Goal: Information Seeking & Learning: Learn about a topic

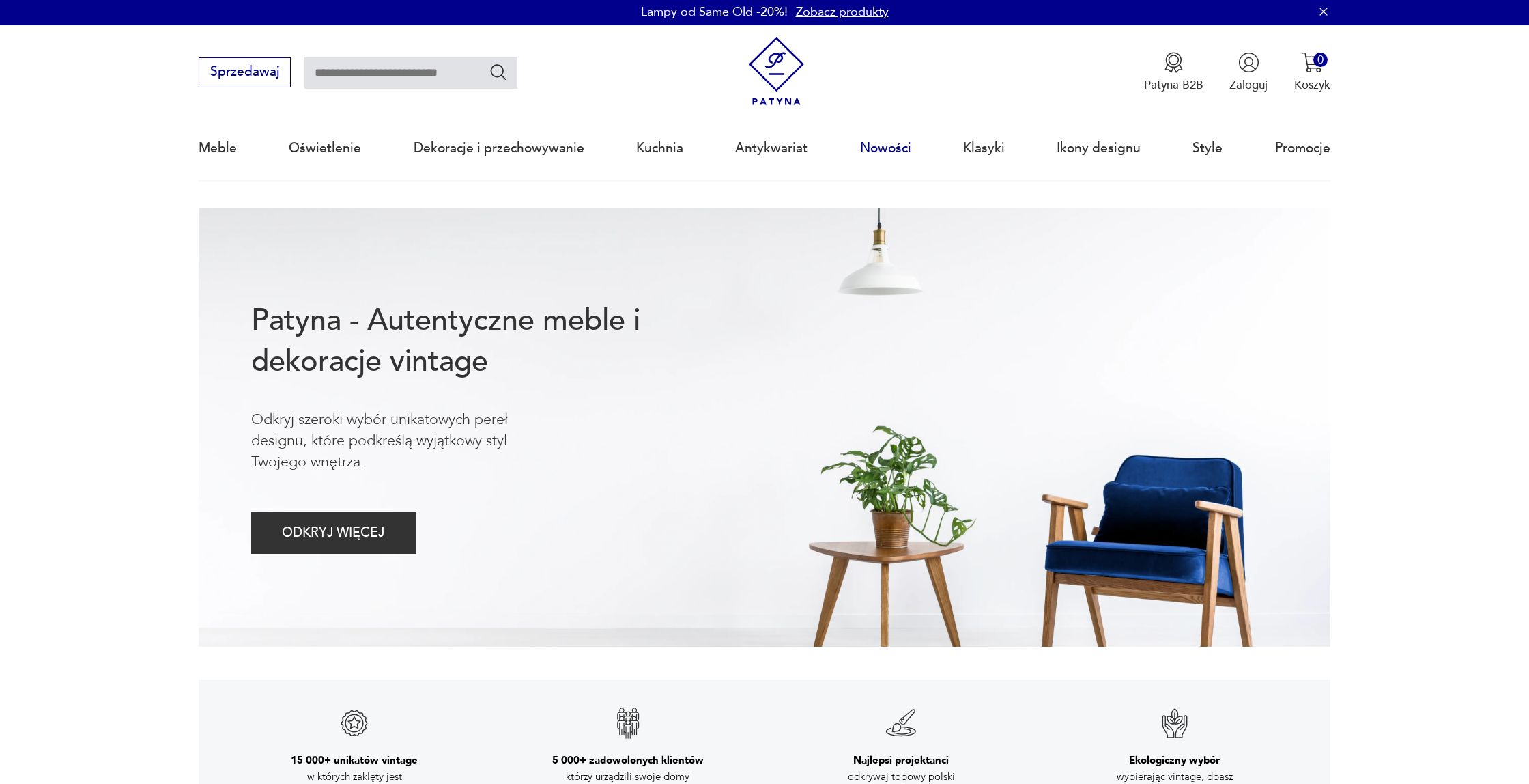
click at [884, 141] on link "Nowości" at bounding box center [886, 147] width 51 height 63
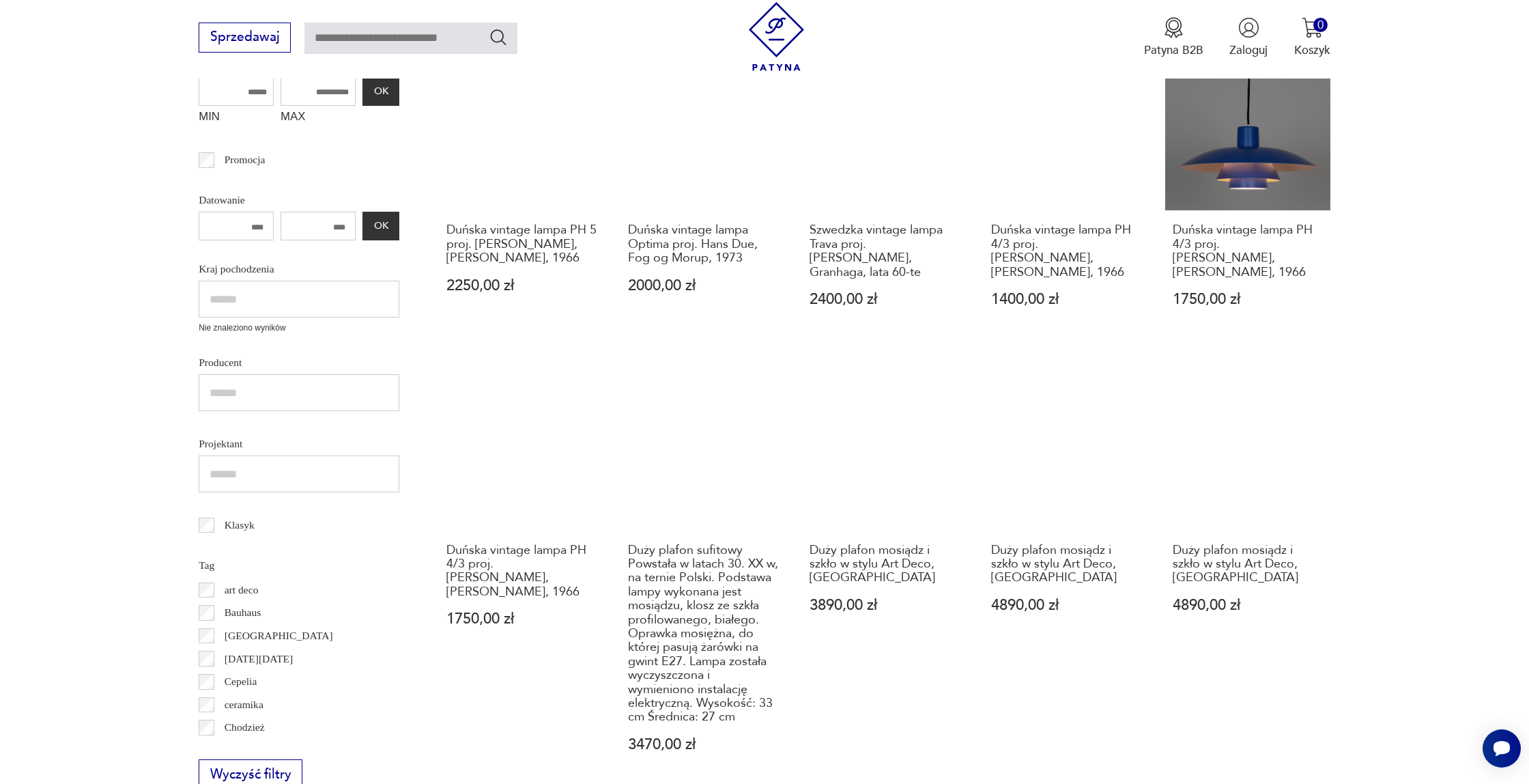
scroll to position [392, 0]
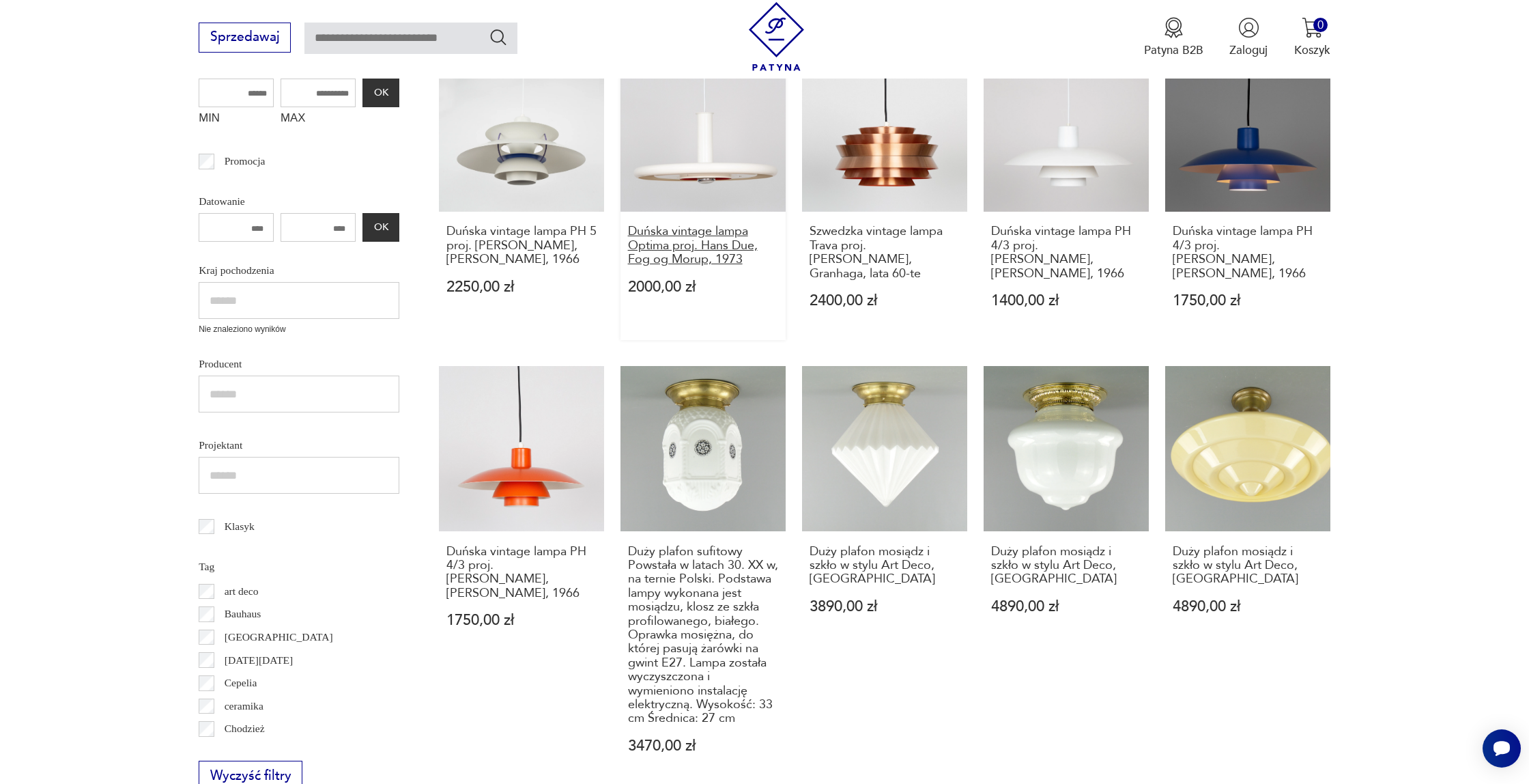
click at [682, 245] on h3 "Duńska vintage lampa Optima proj. Hans Due, Fog og Morup, 1973" at bounding box center [703, 245] width 150 height 42
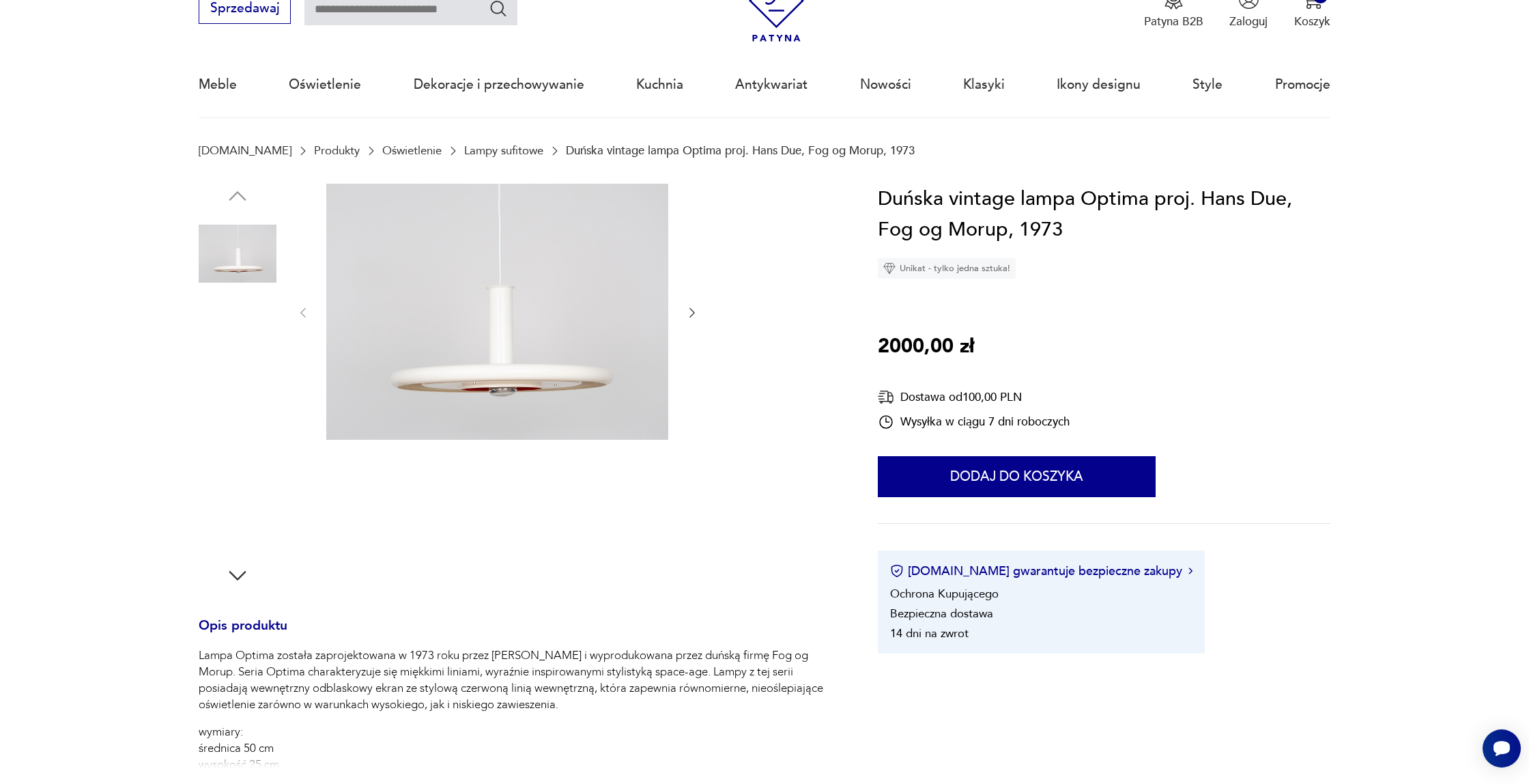
scroll to position [61, 0]
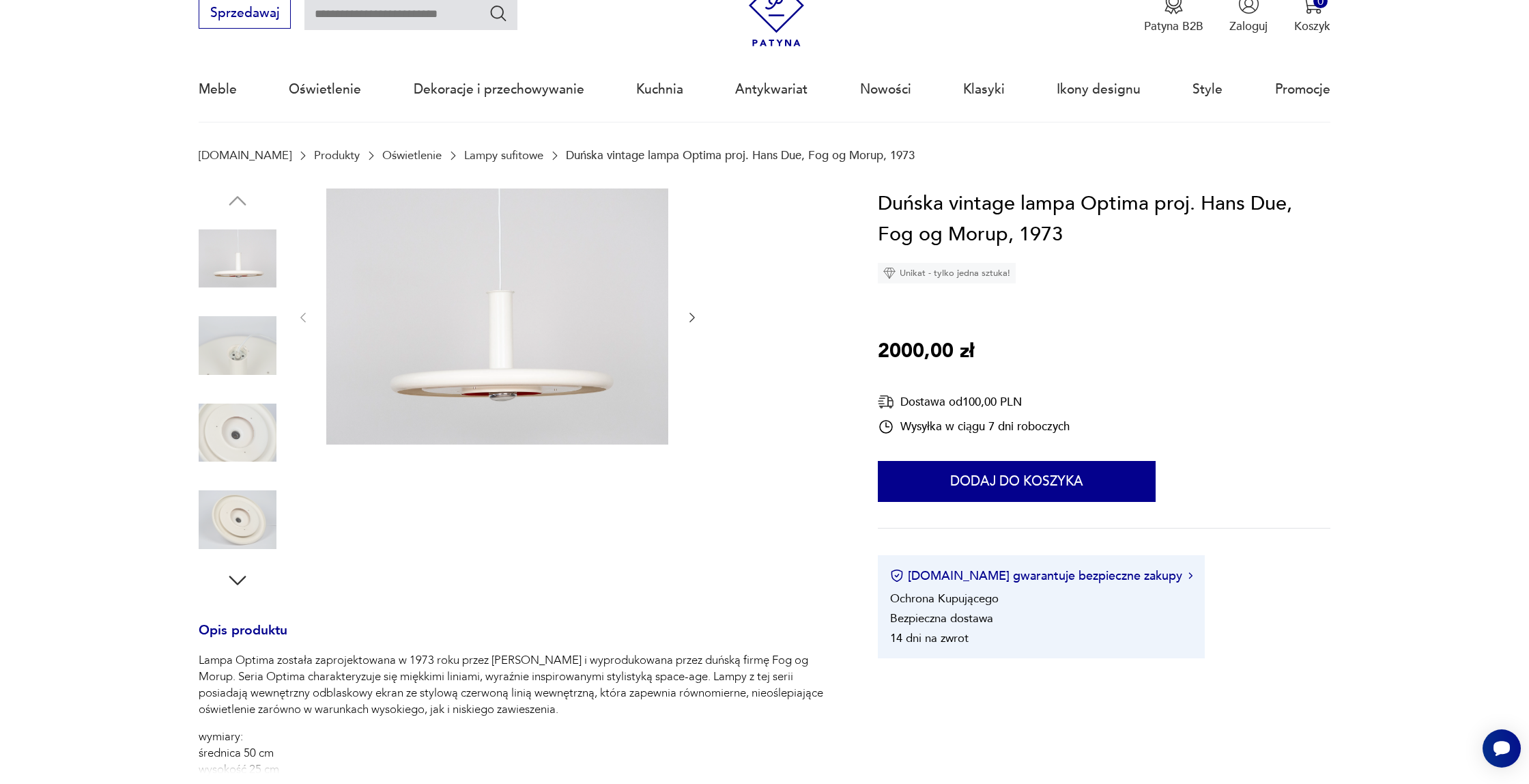
click at [258, 348] on img at bounding box center [237, 345] width 78 height 78
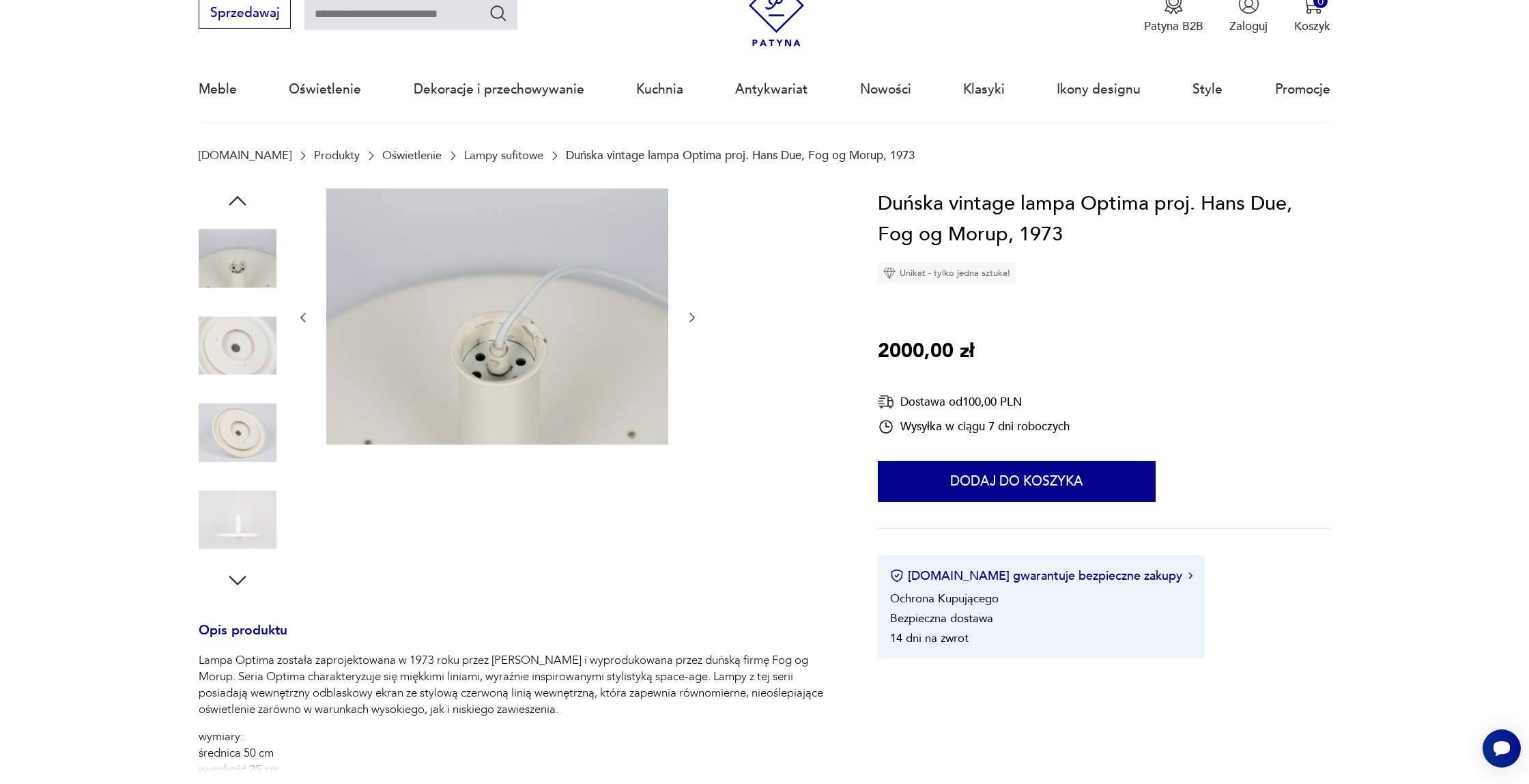
click at [258, 348] on img at bounding box center [237, 345] width 78 height 78
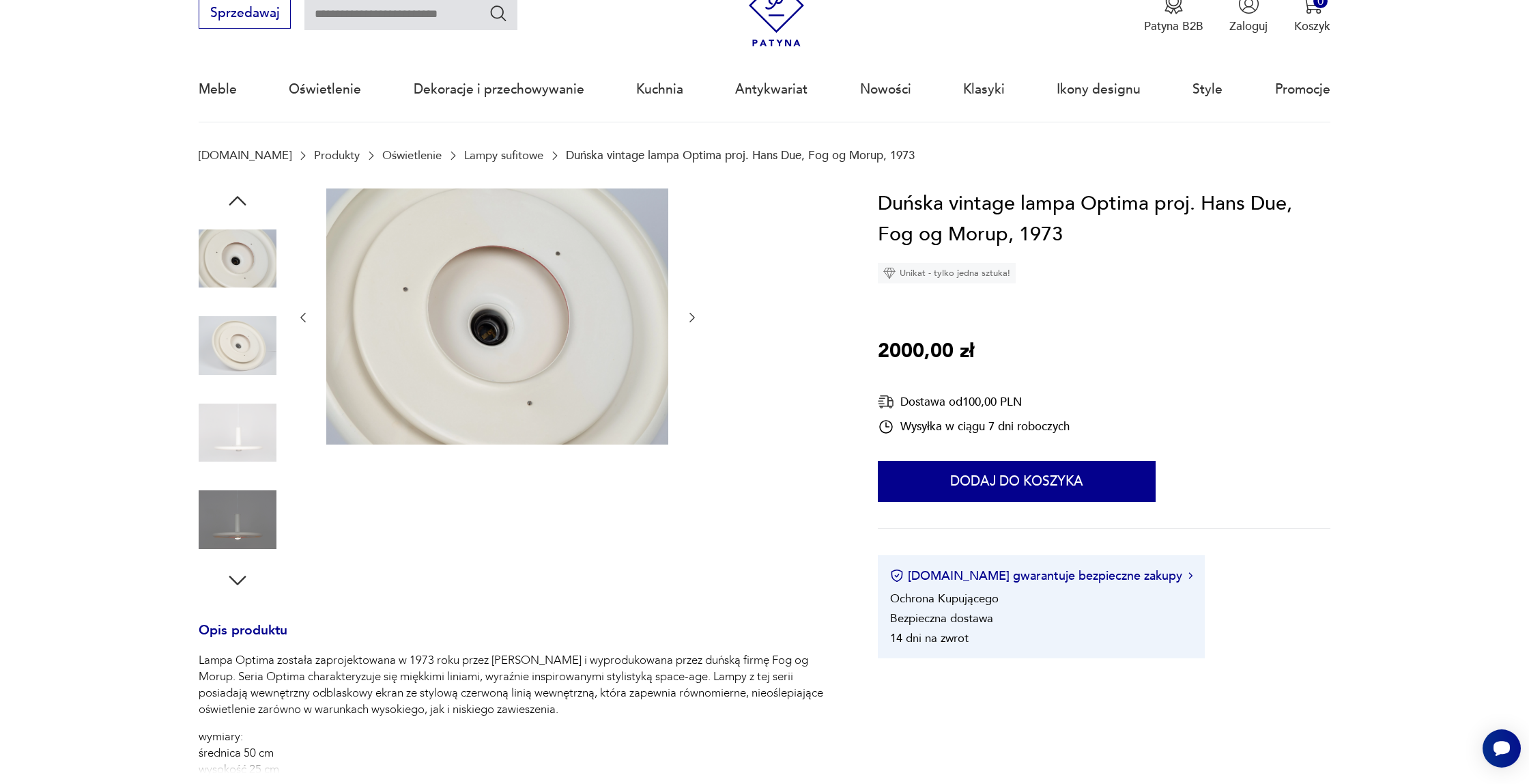
click at [258, 348] on img at bounding box center [237, 345] width 78 height 78
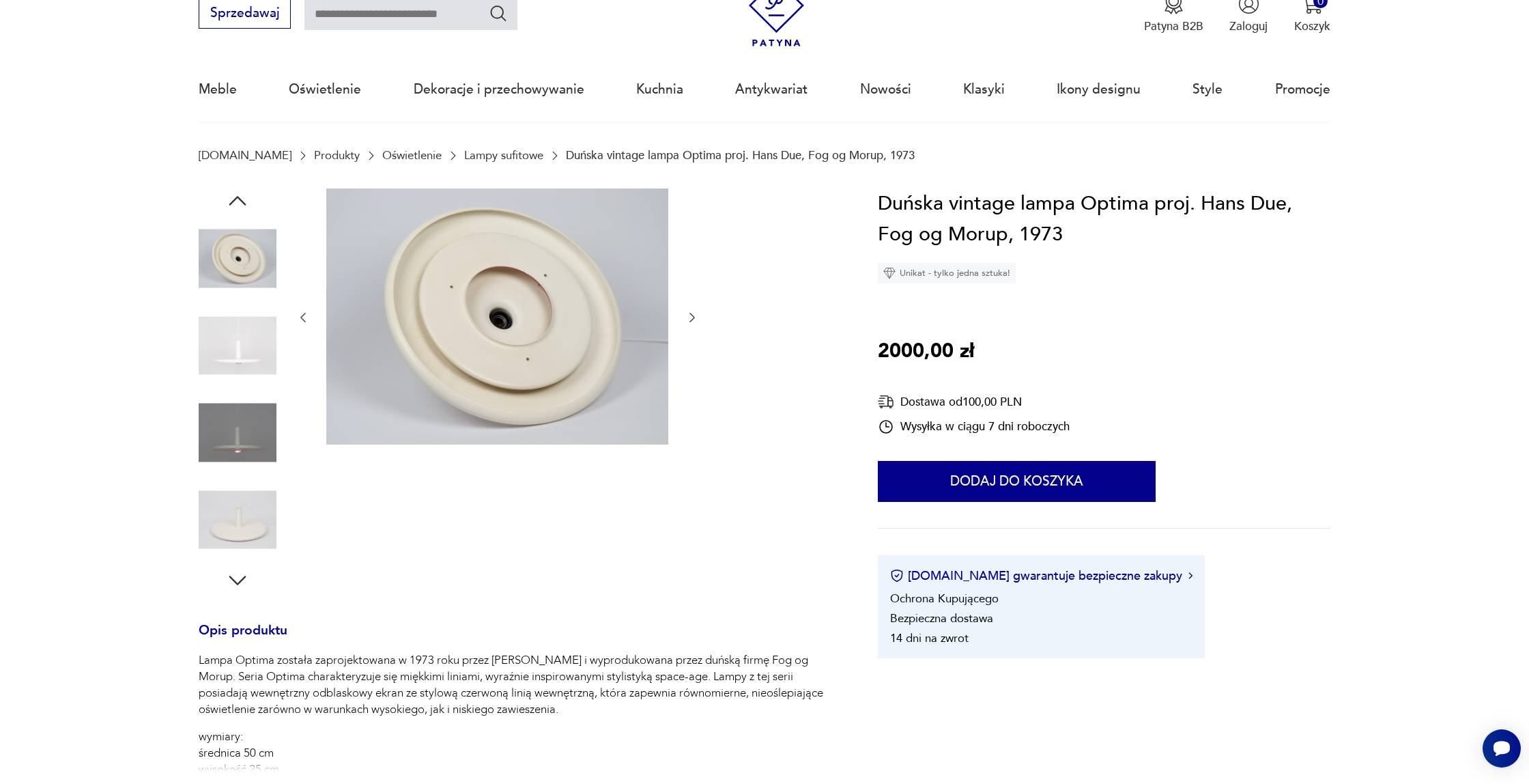
click at [258, 348] on img at bounding box center [237, 345] width 78 height 78
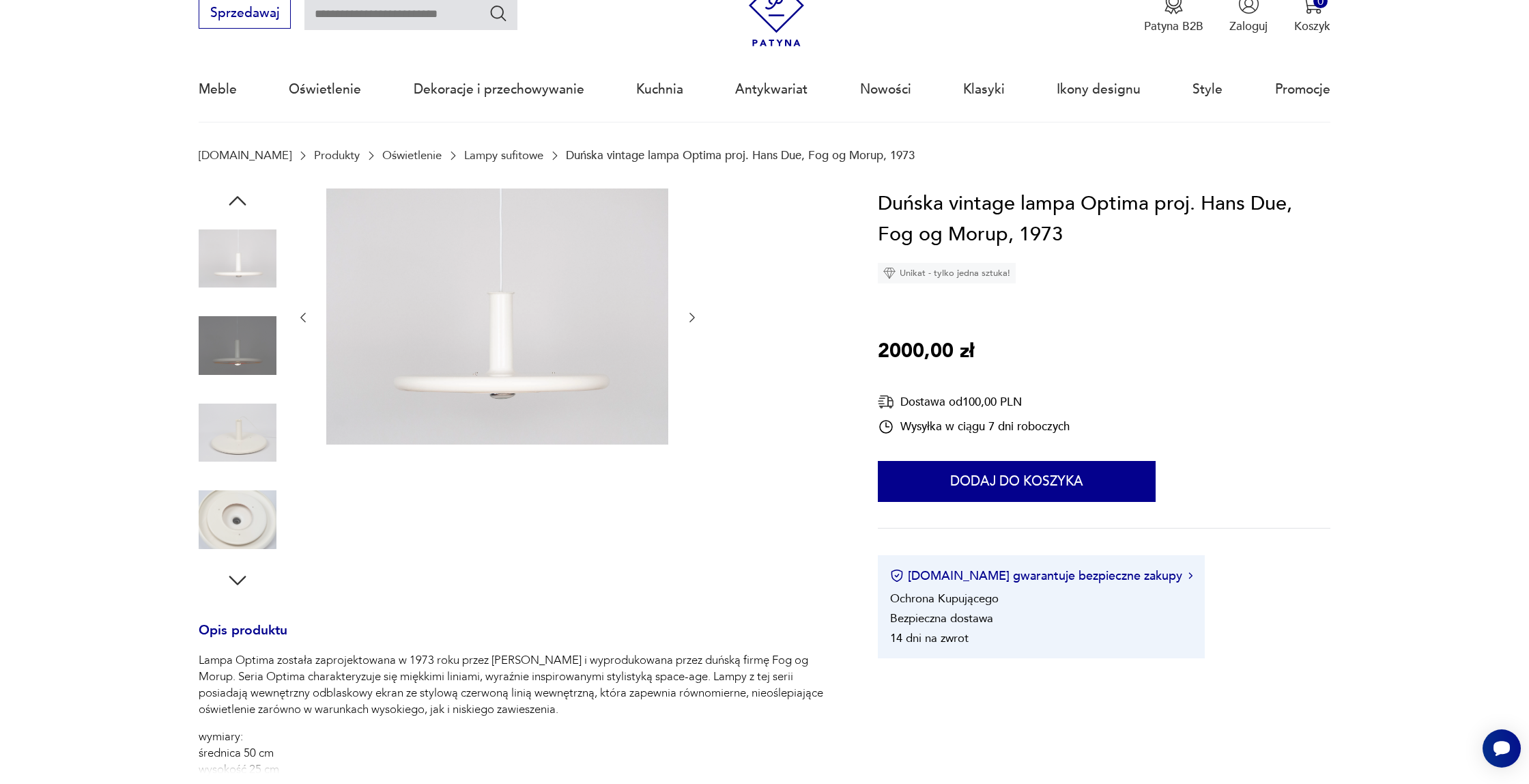
click at [258, 348] on img at bounding box center [237, 345] width 78 height 78
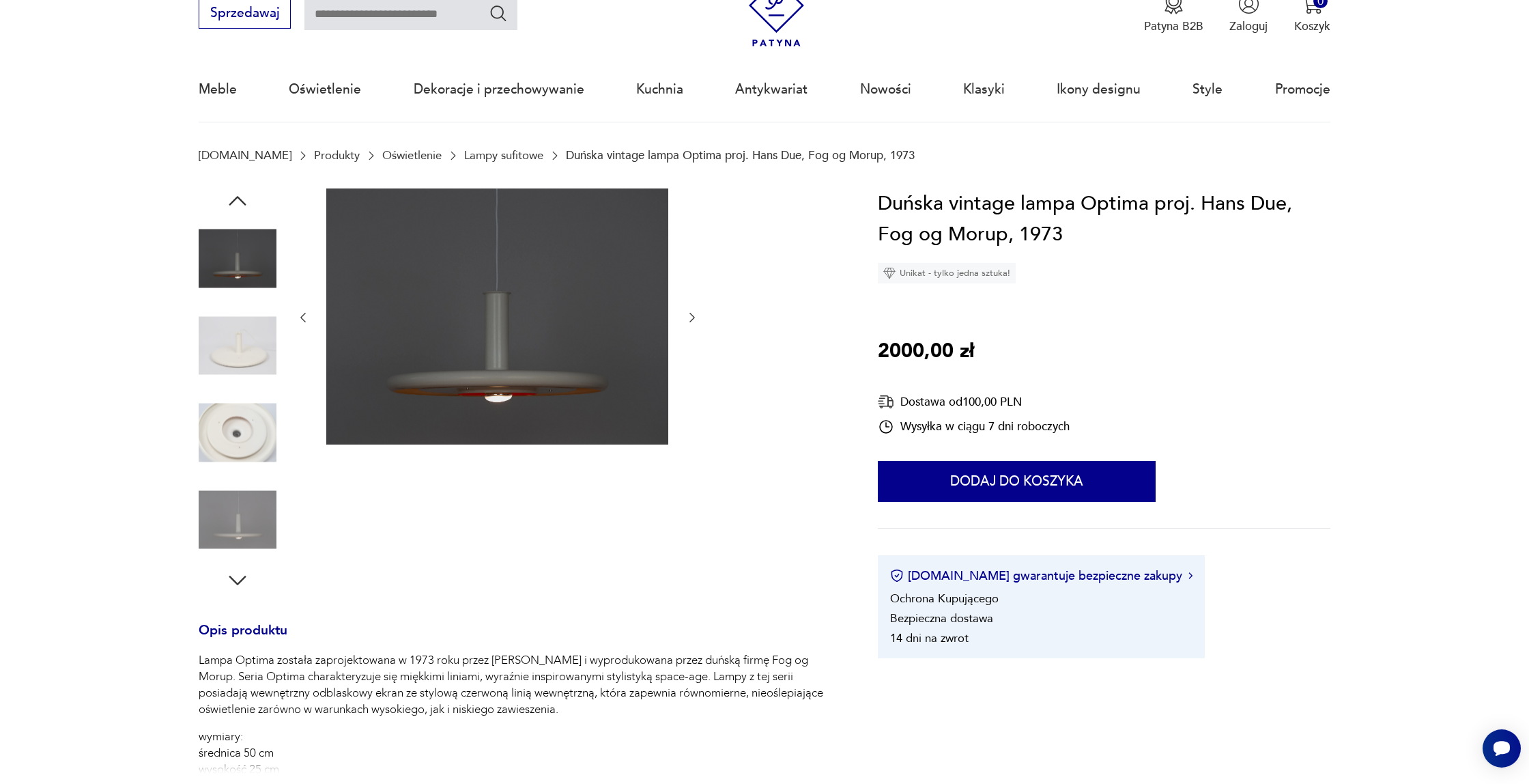
click at [258, 348] on img at bounding box center [237, 345] width 78 height 78
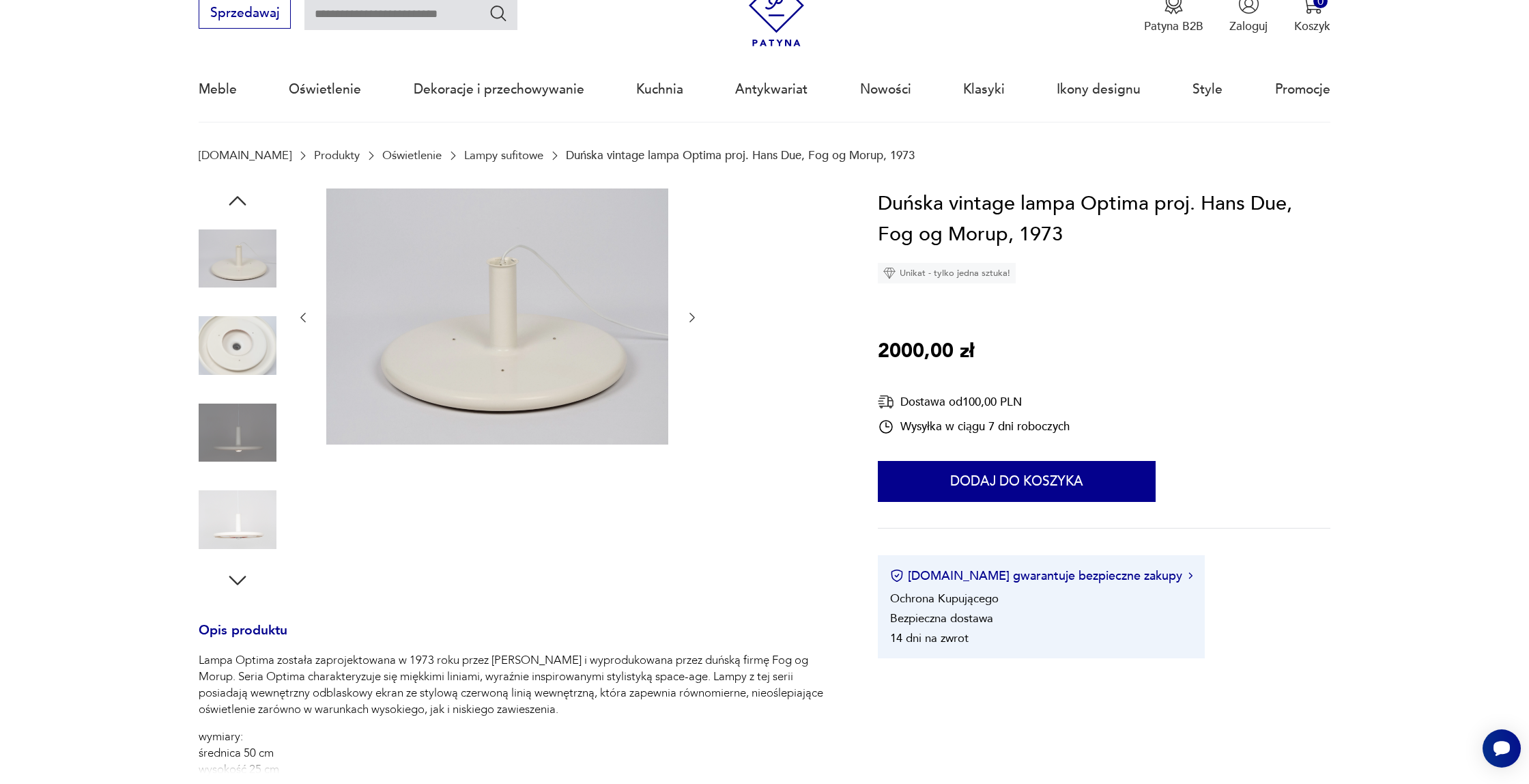
click at [258, 348] on img at bounding box center [237, 345] width 78 height 78
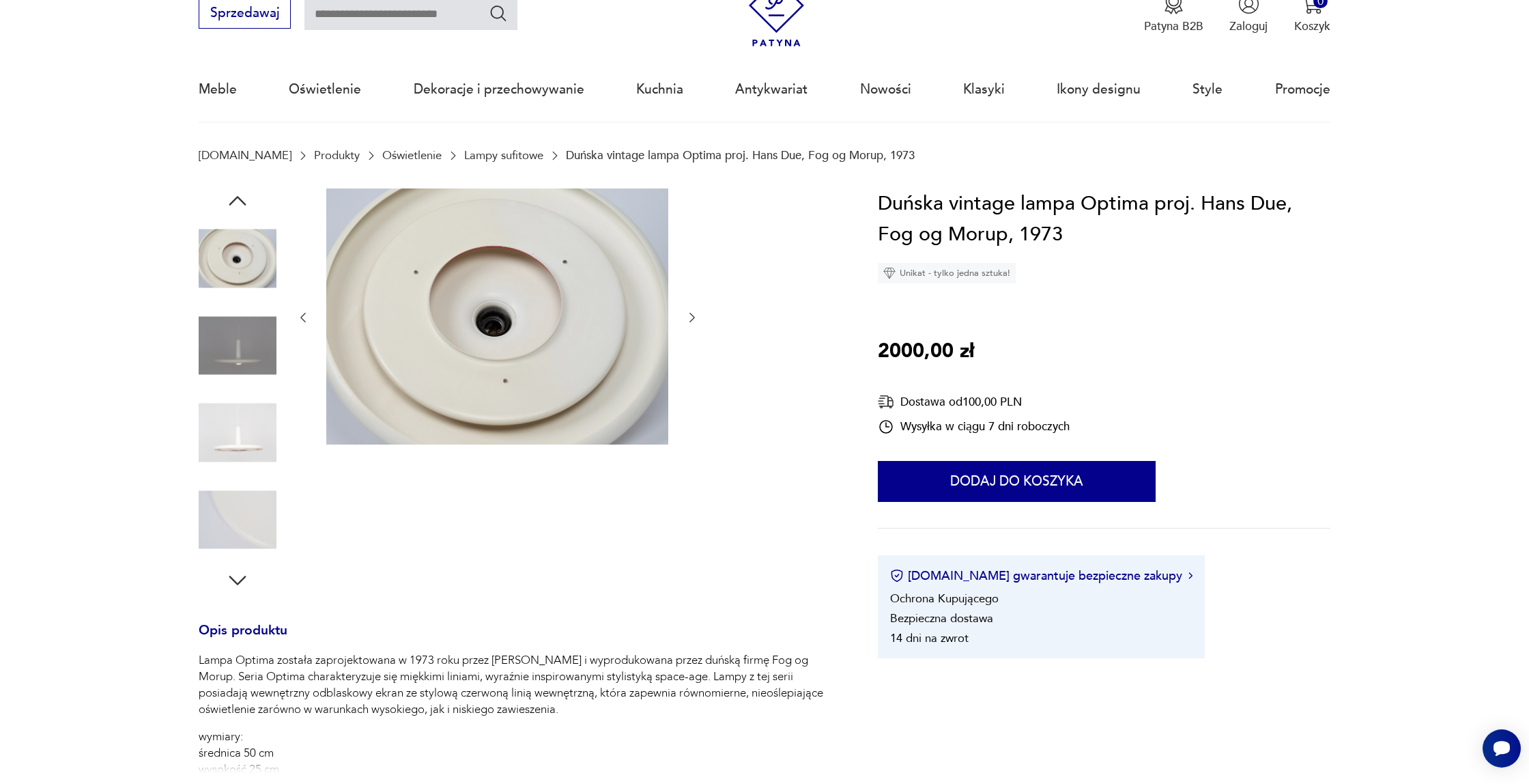
click at [258, 348] on img at bounding box center [237, 345] width 78 height 78
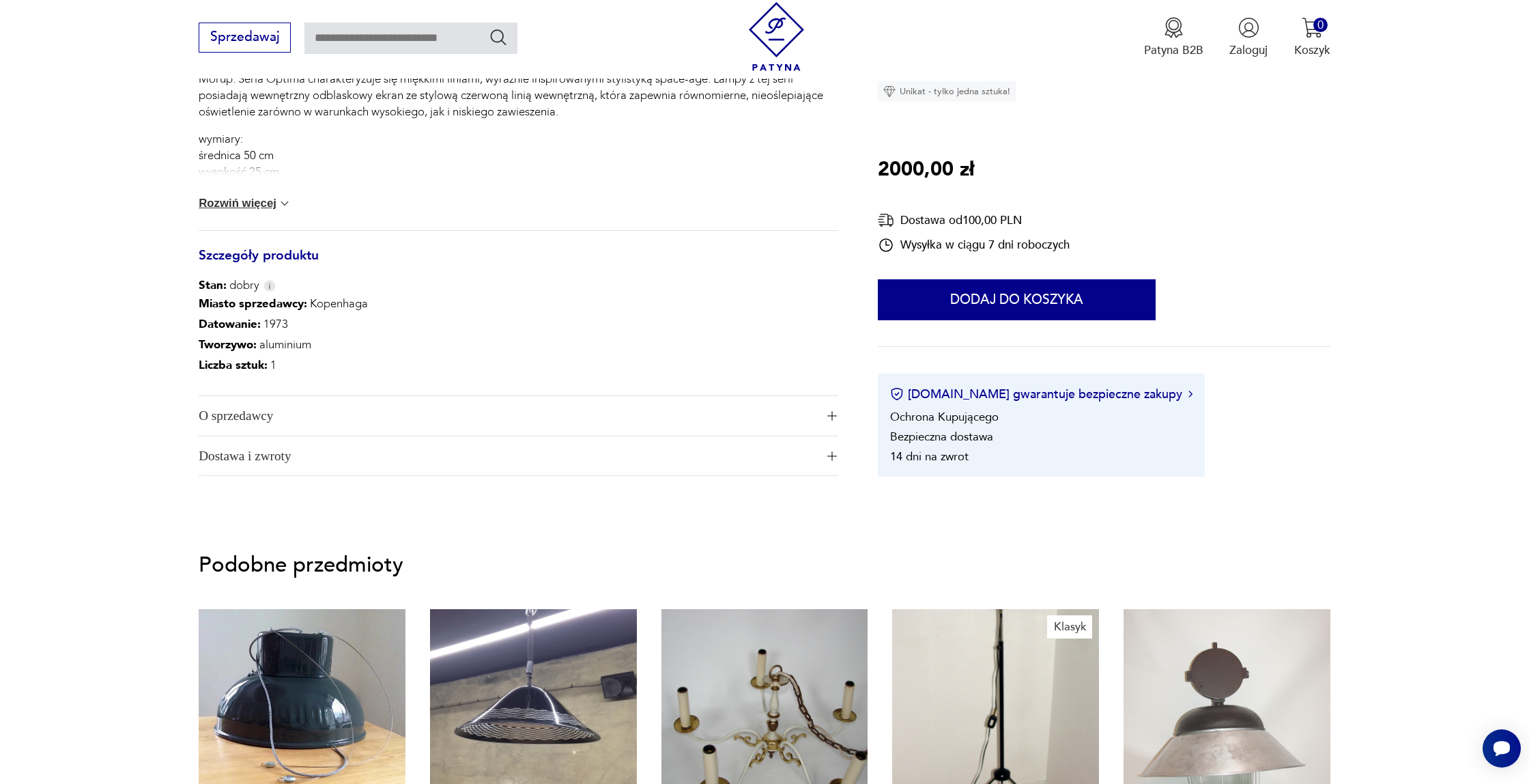
scroll to position [638, 0]
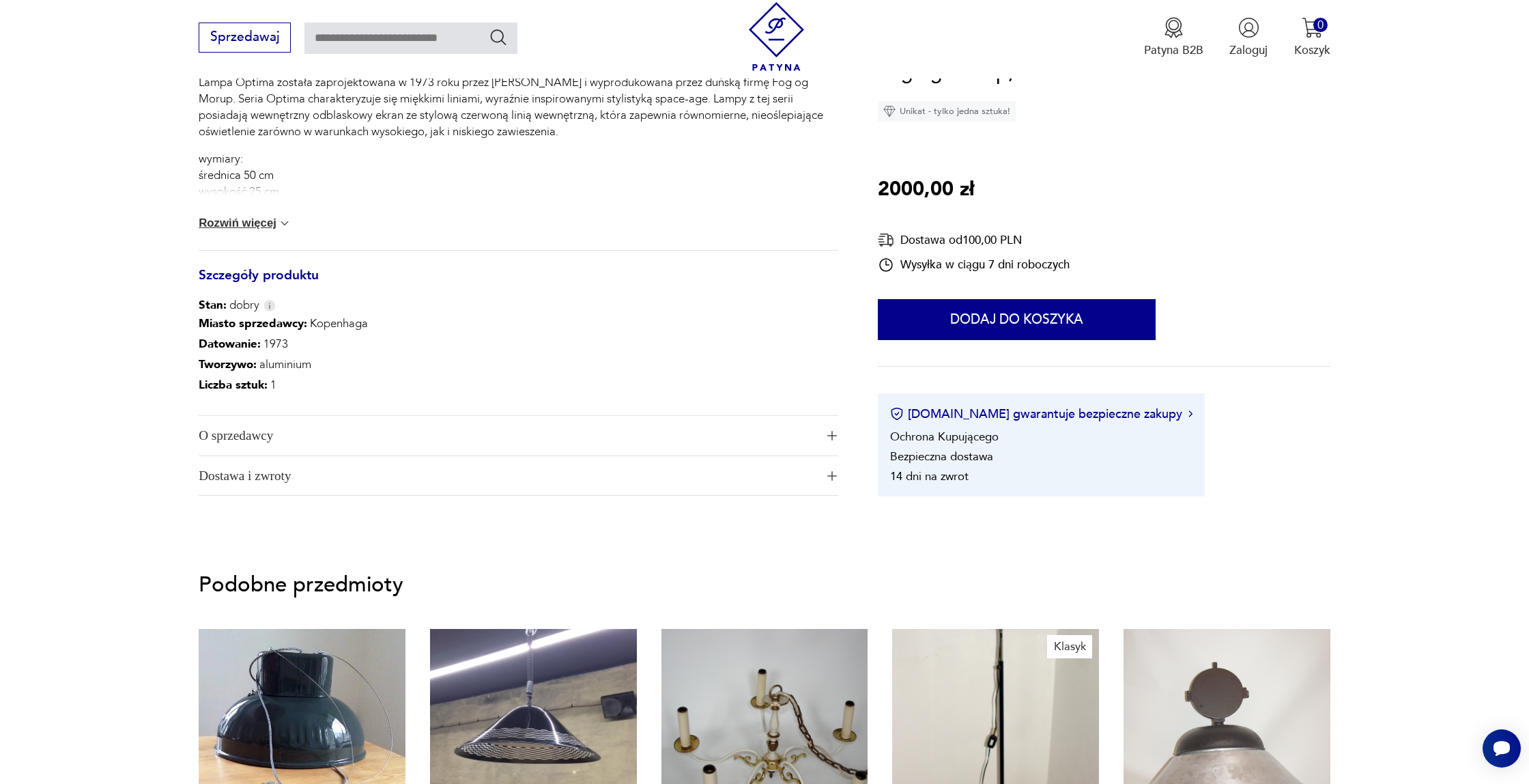
click at [255, 440] on span "O sprzedawcy" at bounding box center [507, 435] width 617 height 39
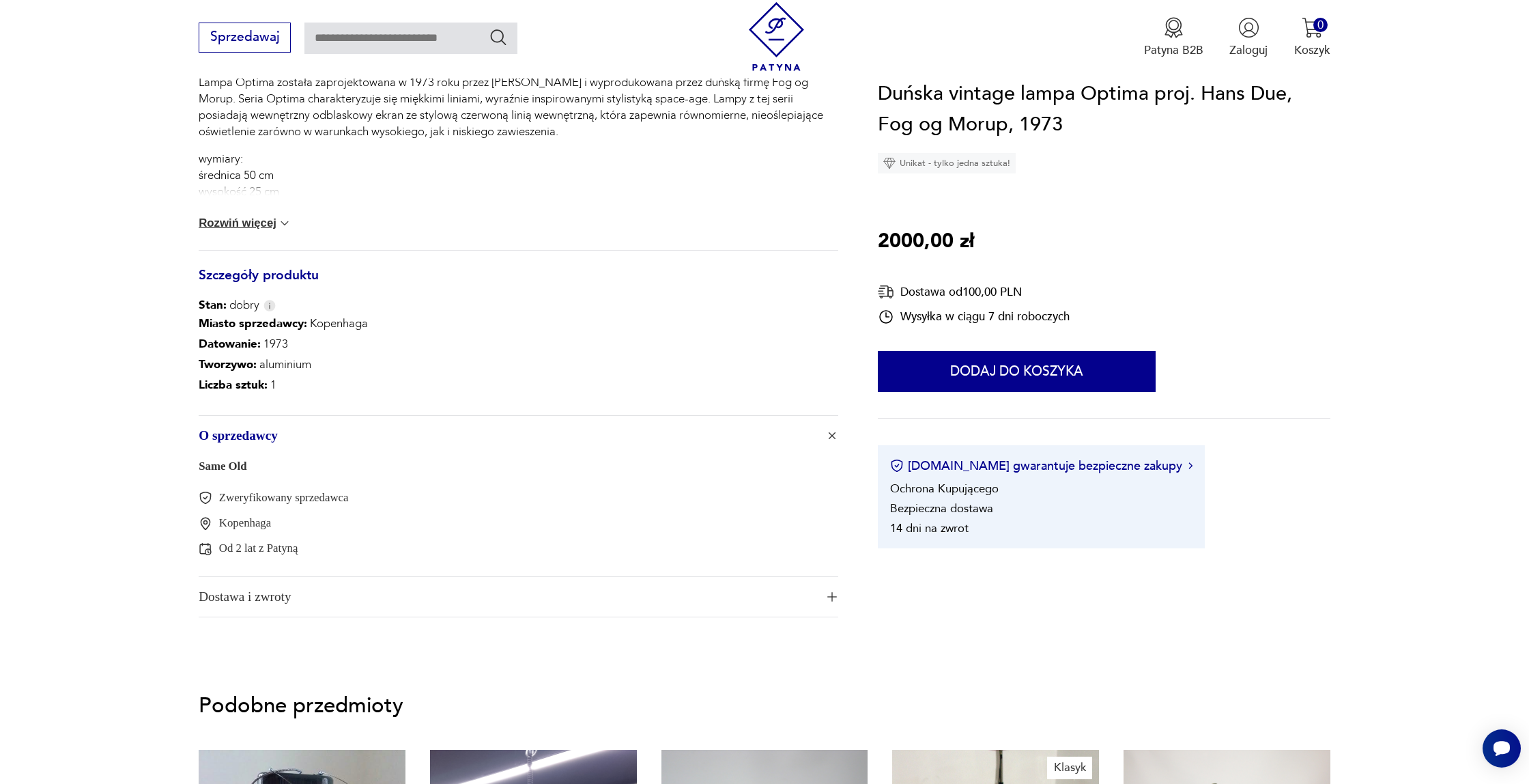
scroll to position [0, 0]
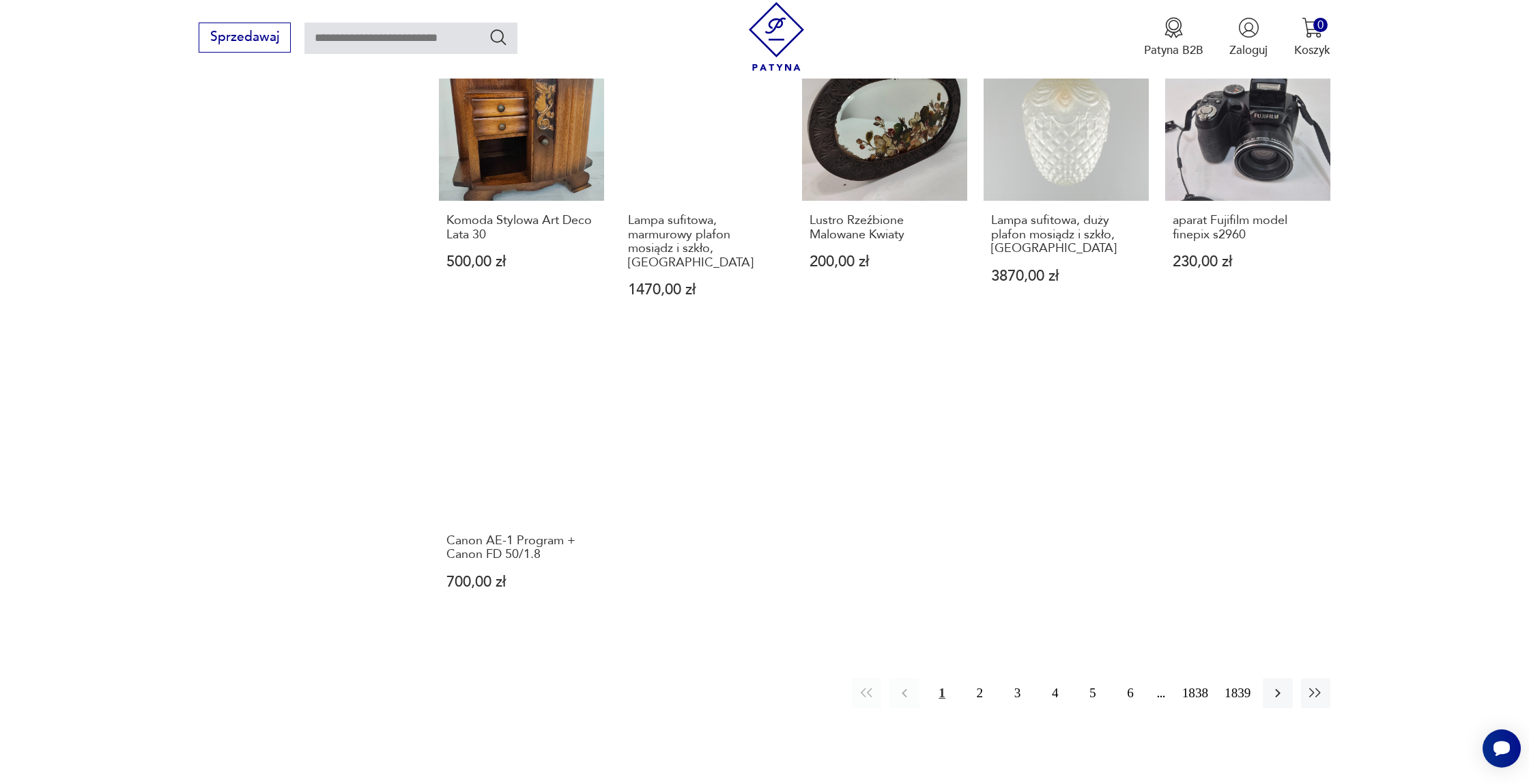
scroll to position [1406, 0]
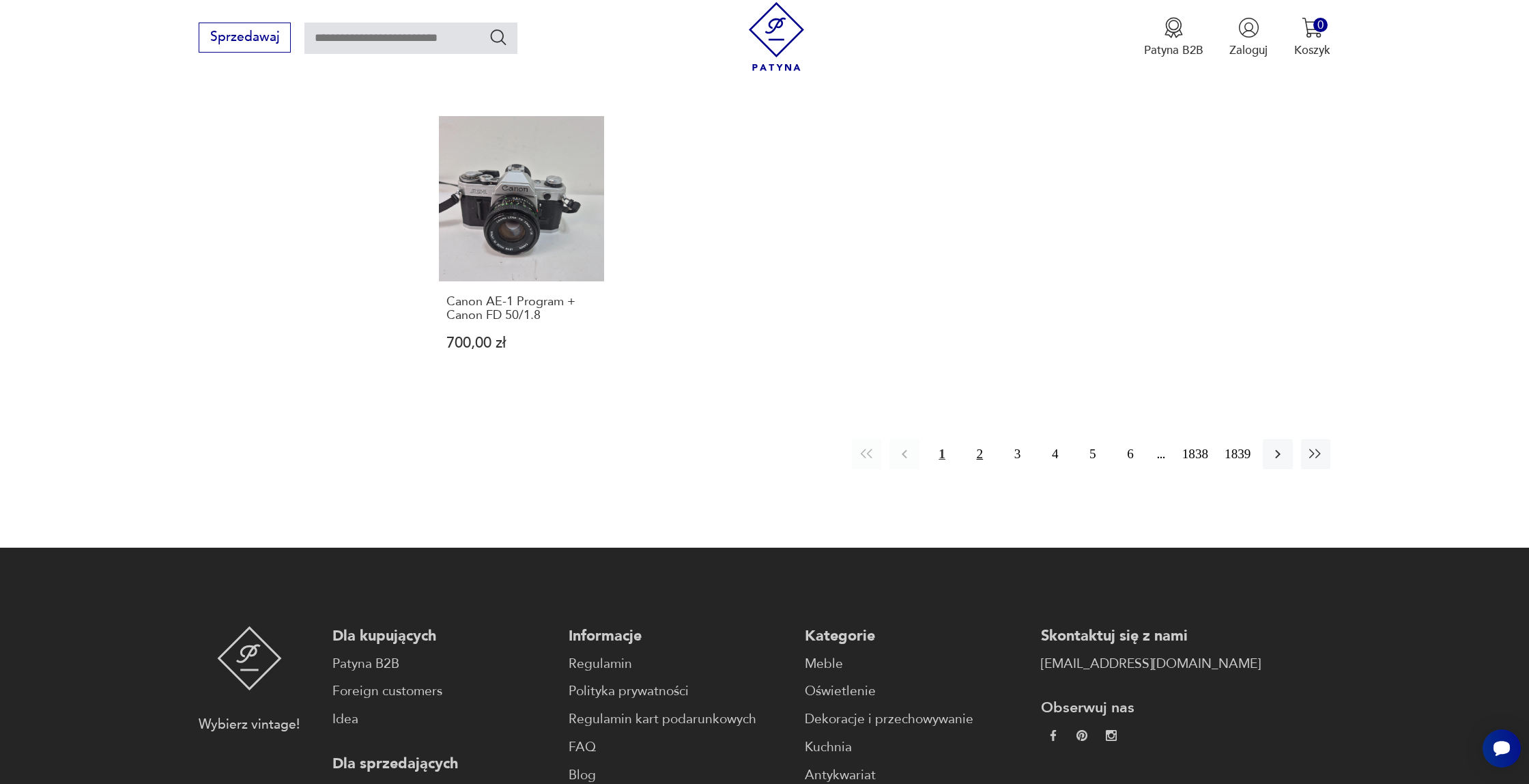
click at [976, 439] on button "2" at bounding box center [979, 453] width 29 height 29
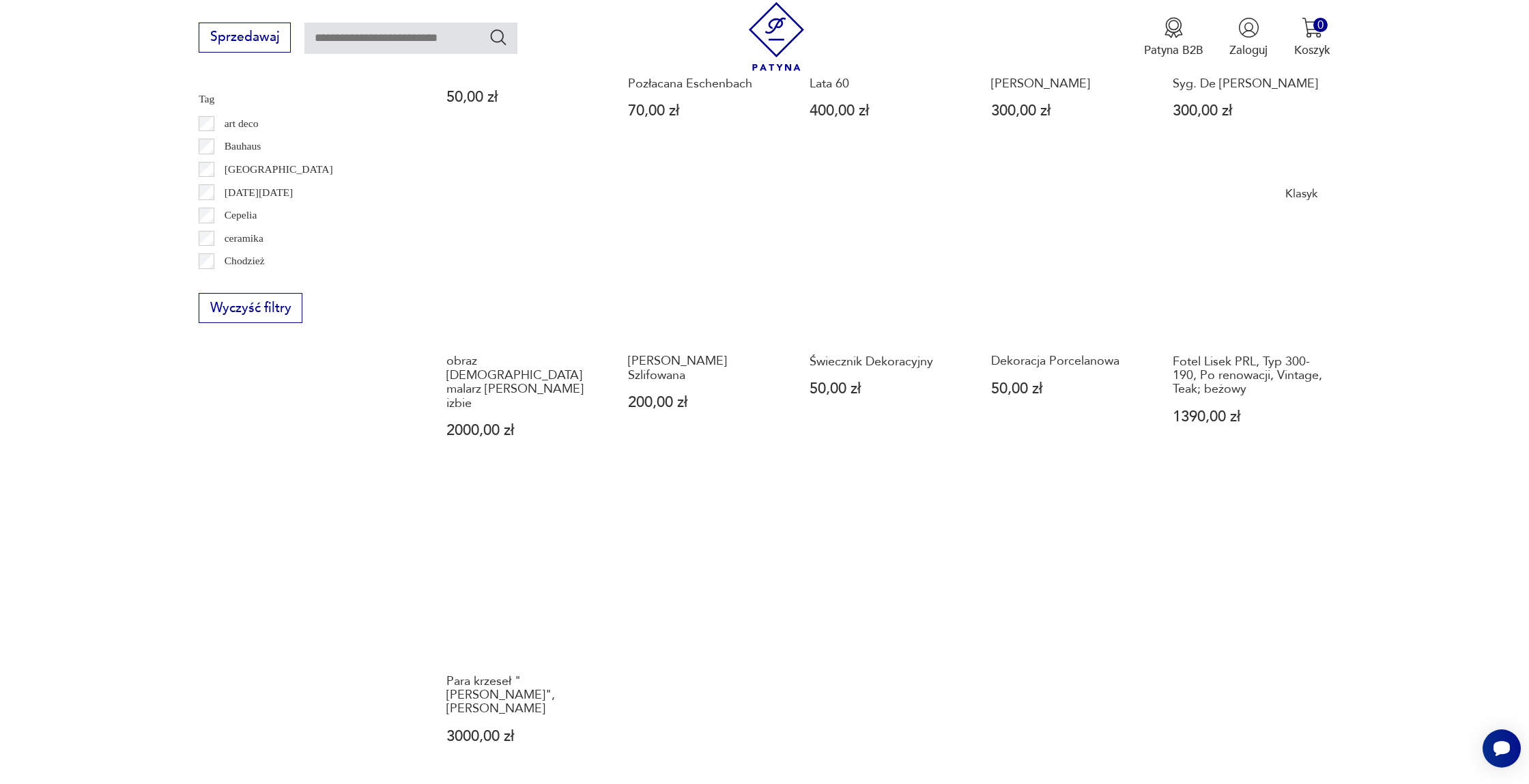
scroll to position [935, 0]
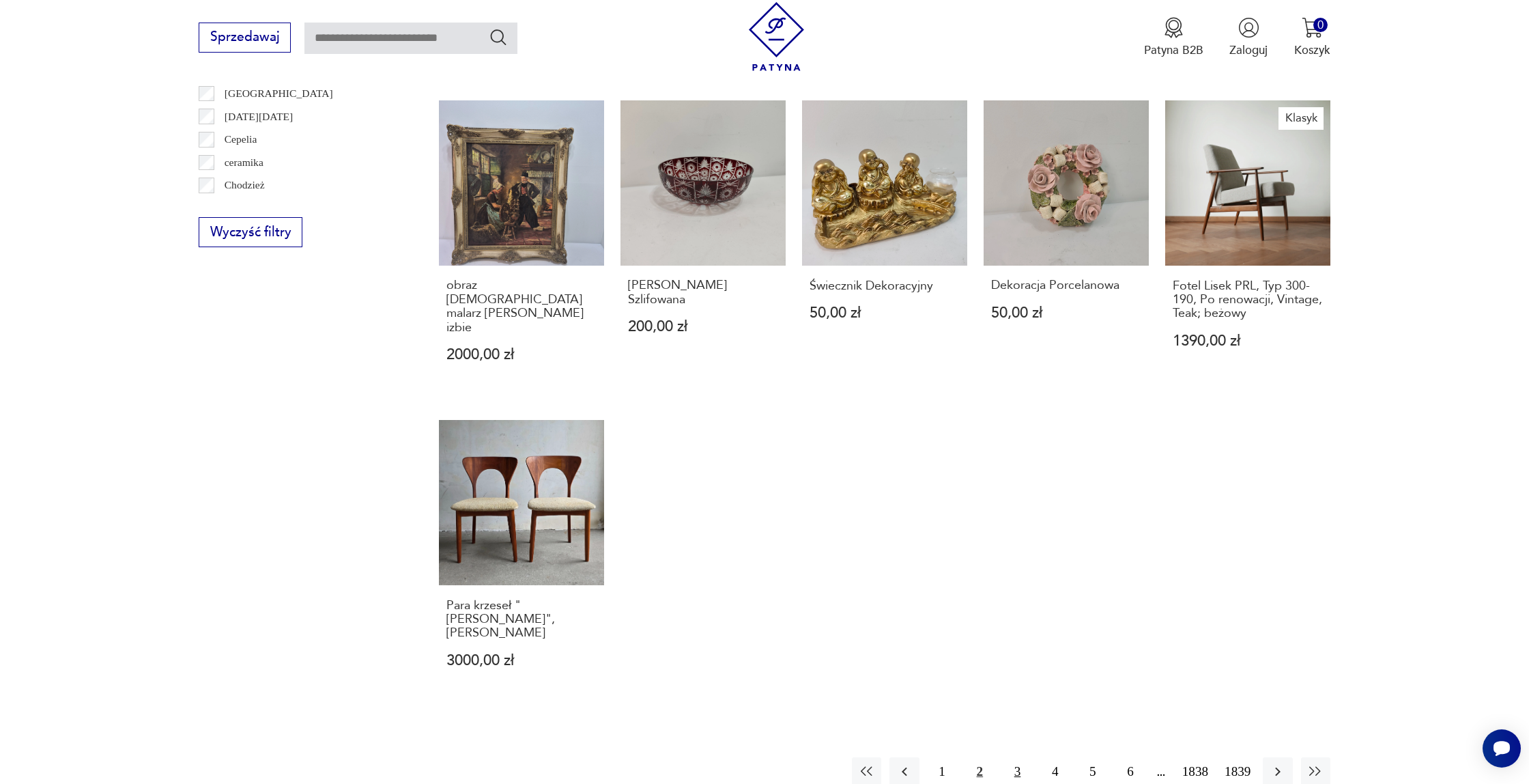
click at [1005, 757] on button "3" at bounding box center [1017, 771] width 29 height 29
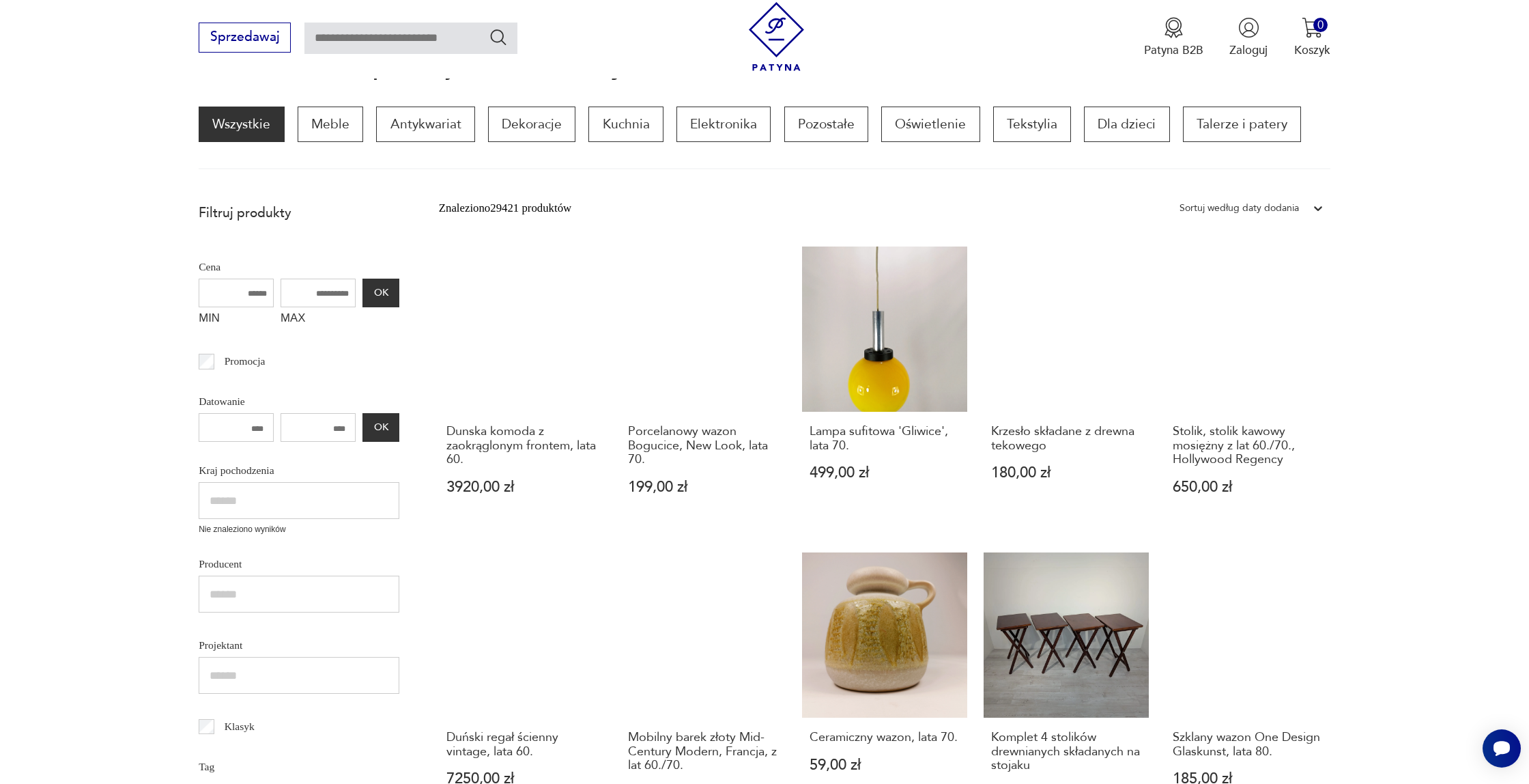
scroll to position [297, 0]
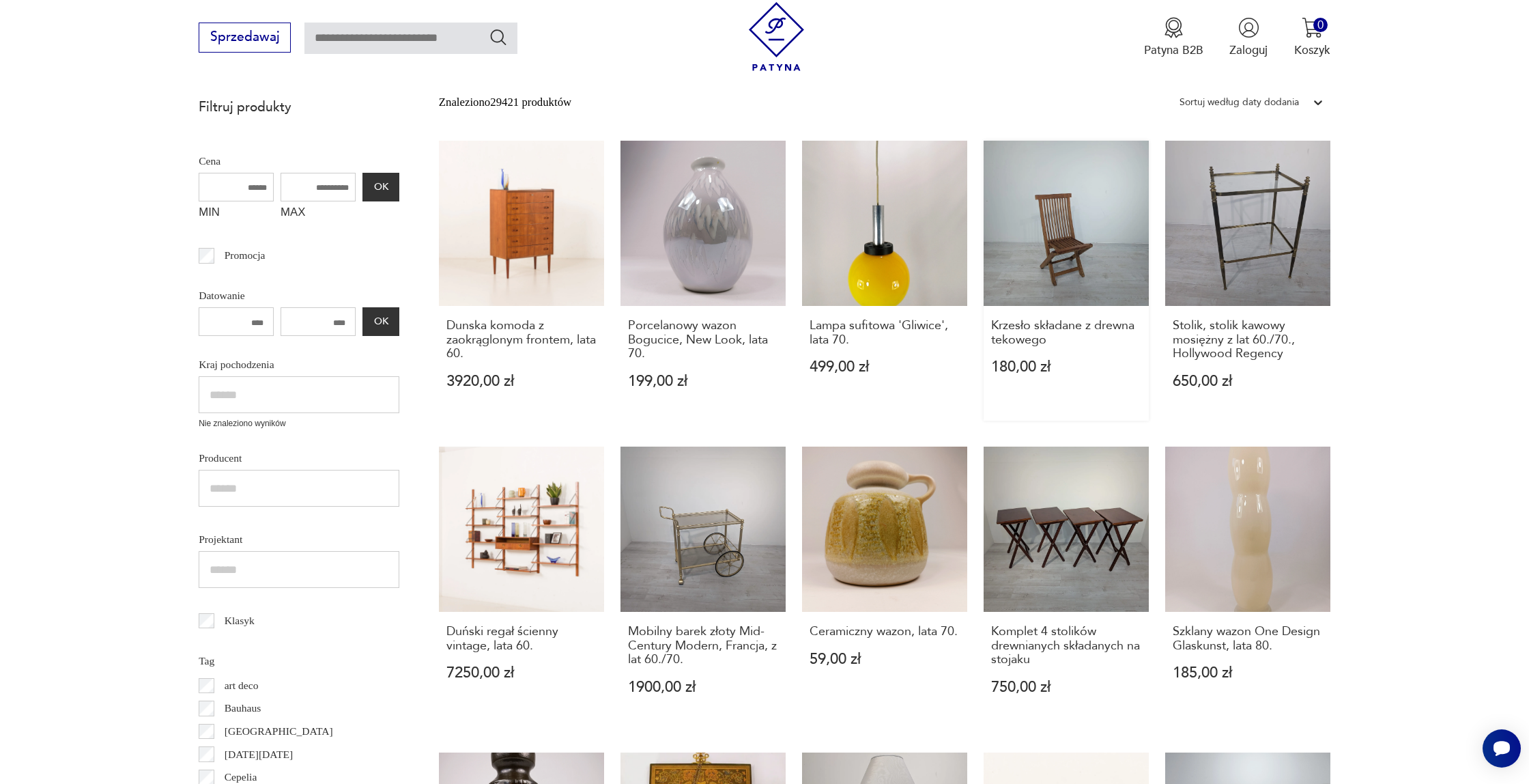
click at [1013, 222] on link "Krzesło składane z drewna tekowego 180,00 zł" at bounding box center [1066, 280] width 165 height 279
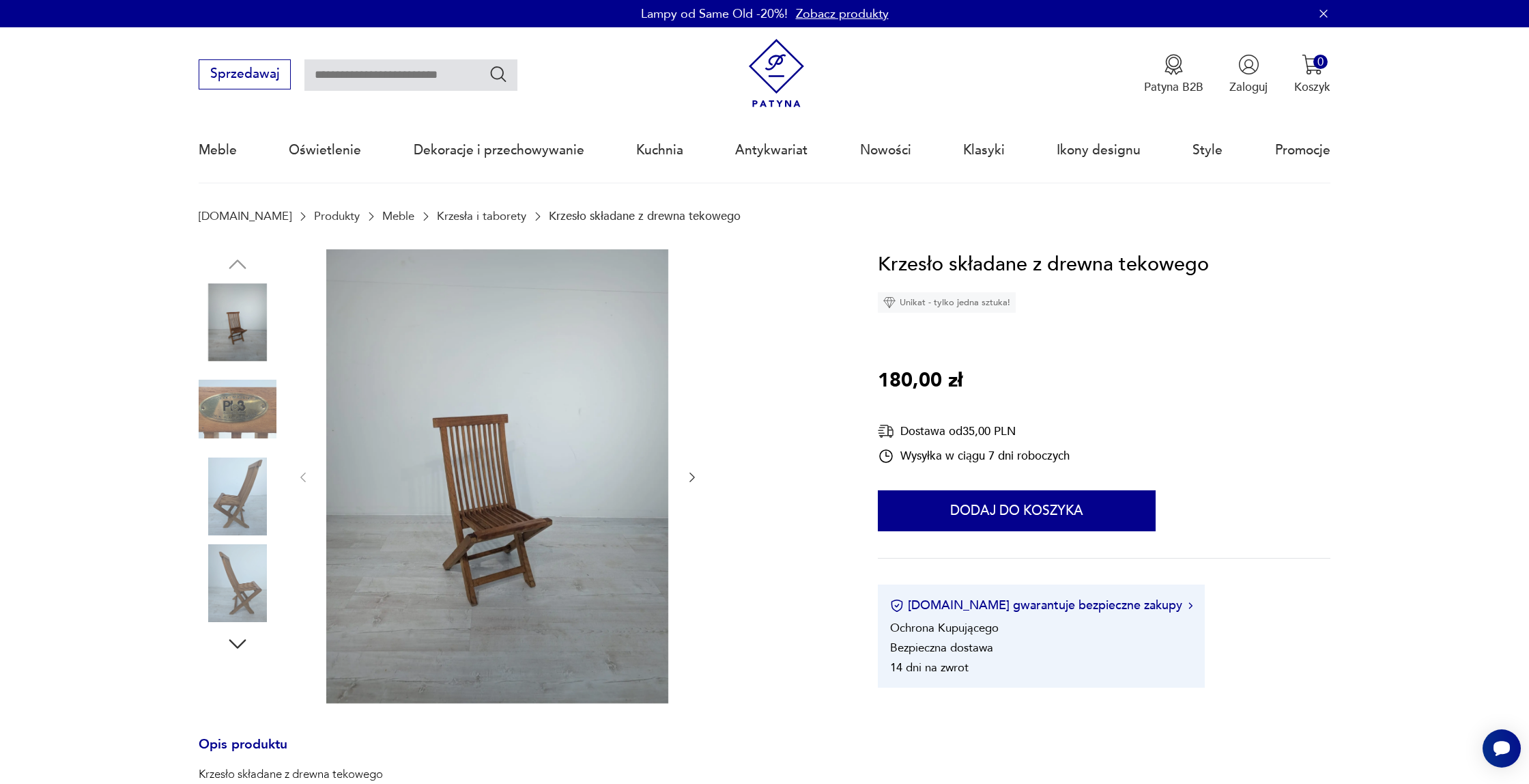
click at [472, 389] on img at bounding box center [498, 476] width 342 height 454
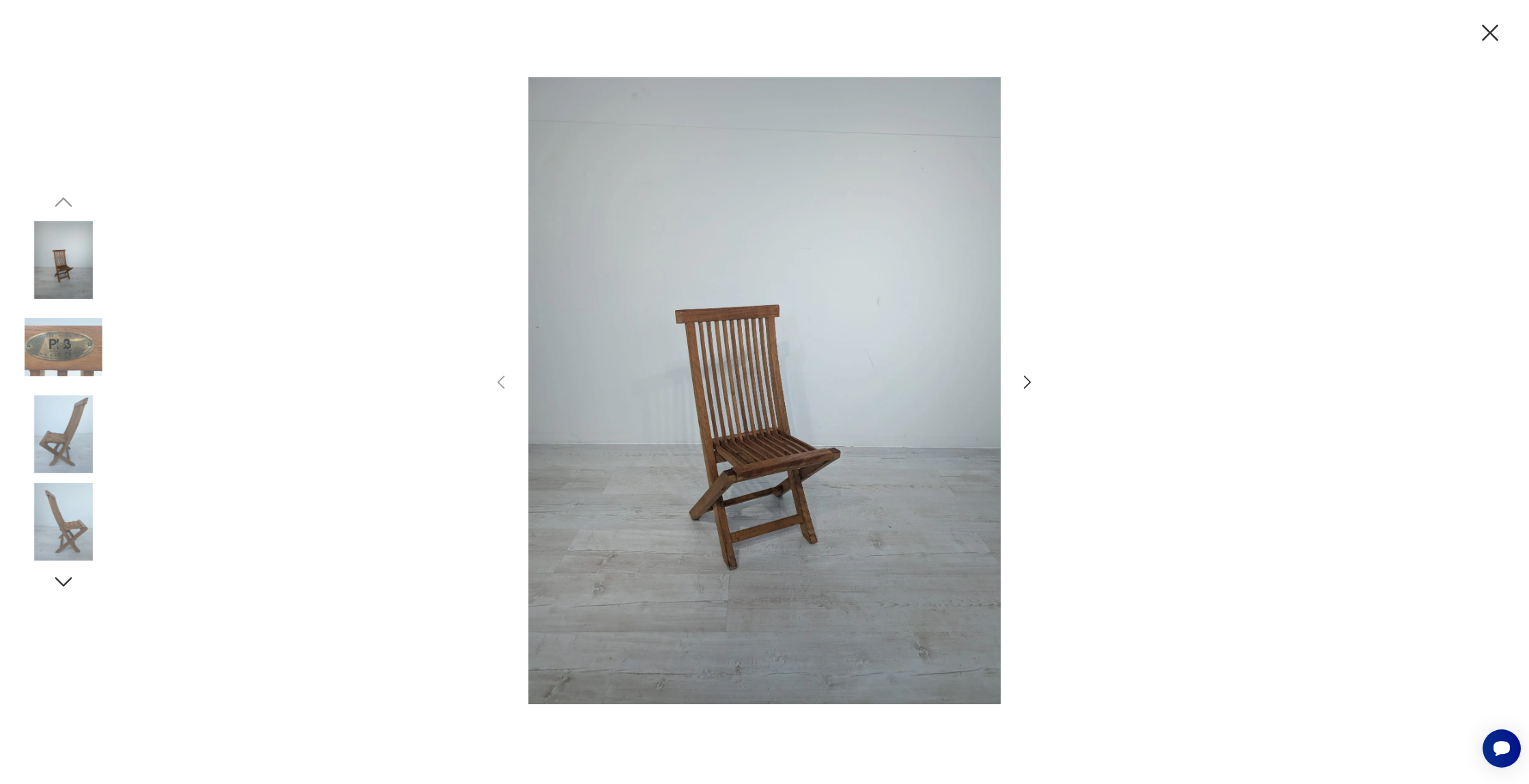
click at [1023, 381] on icon "button" at bounding box center [1028, 382] width 20 height 20
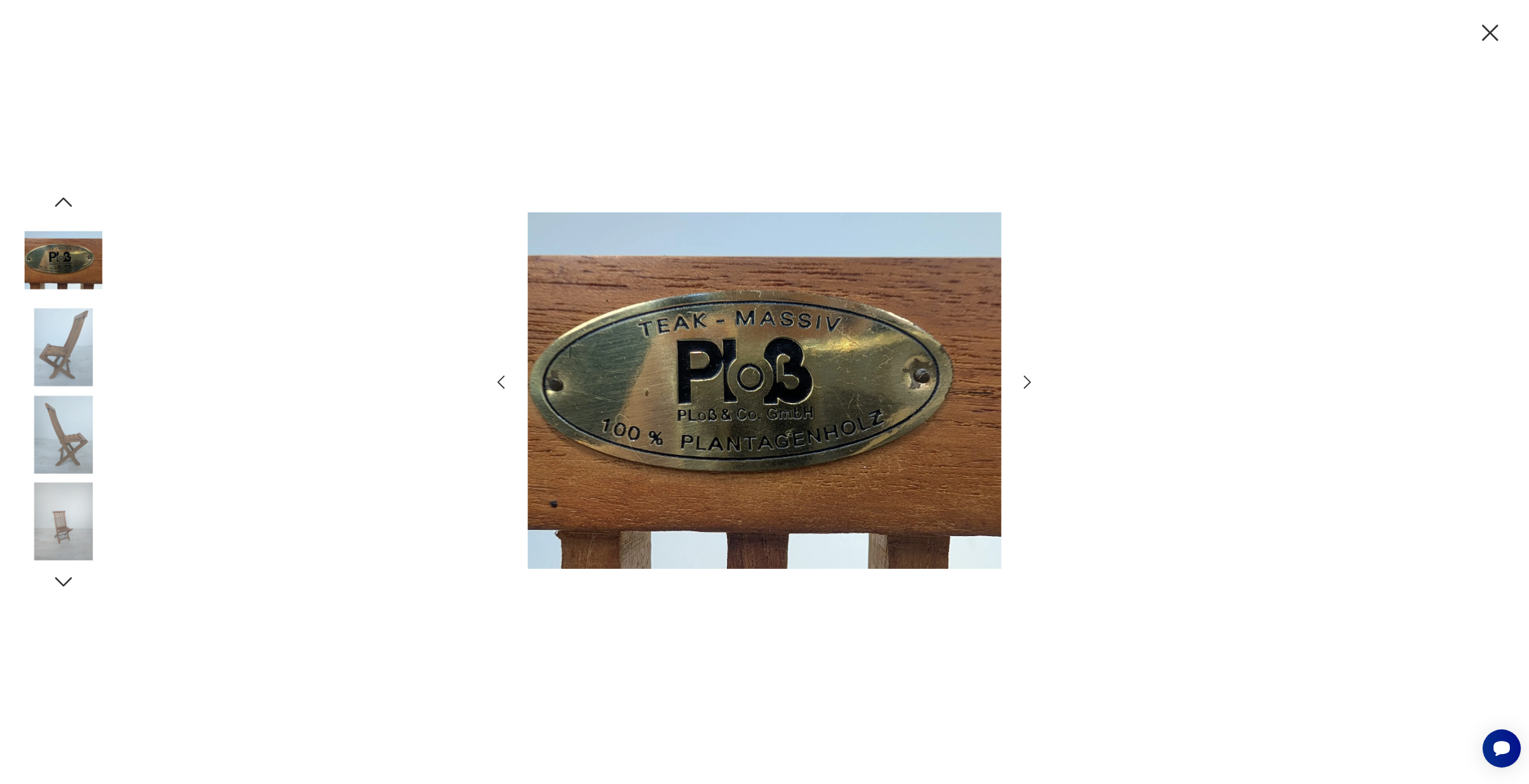
click at [1023, 381] on icon "button" at bounding box center [1028, 382] width 20 height 20
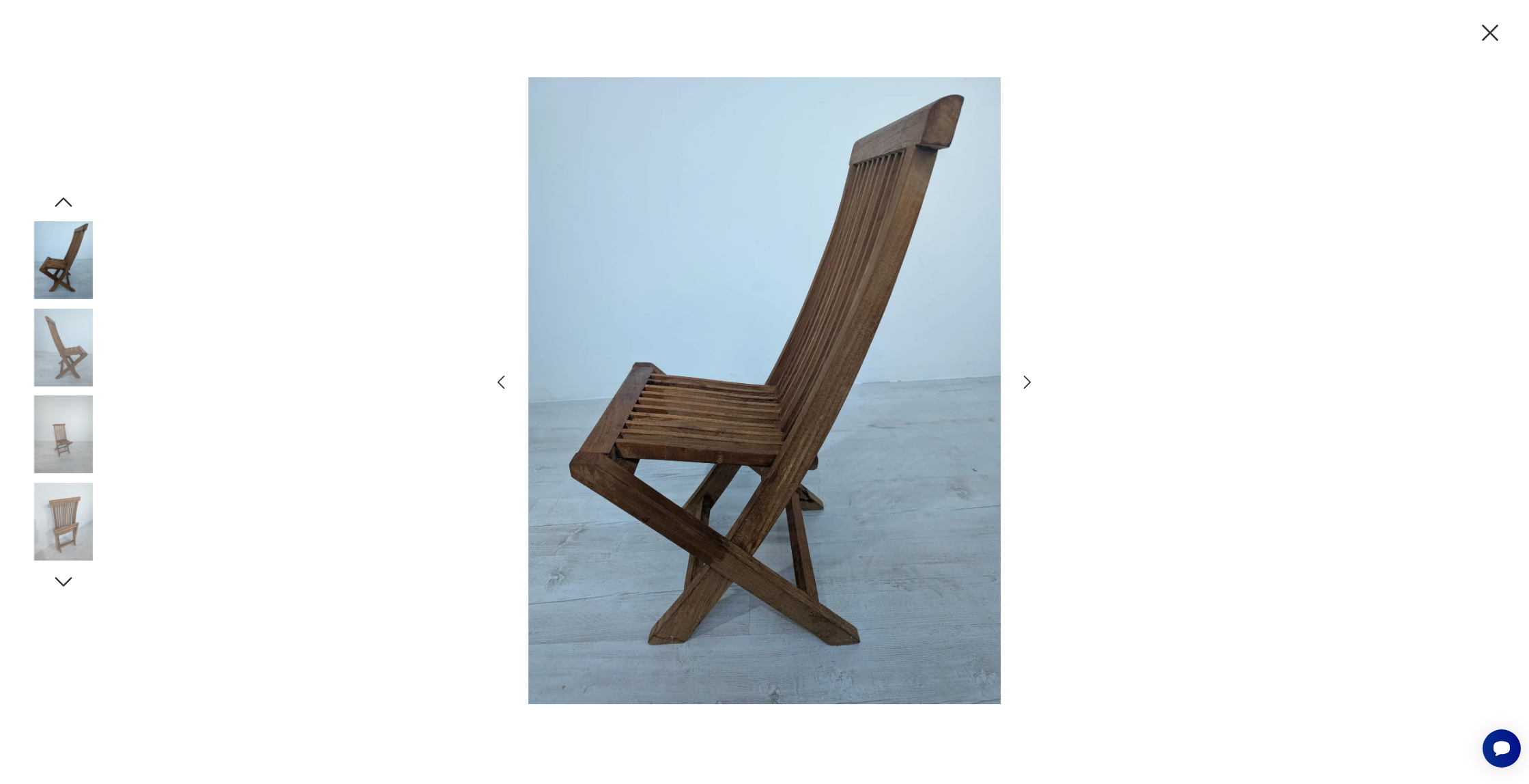
click at [1023, 381] on icon "button" at bounding box center [1028, 382] width 20 height 20
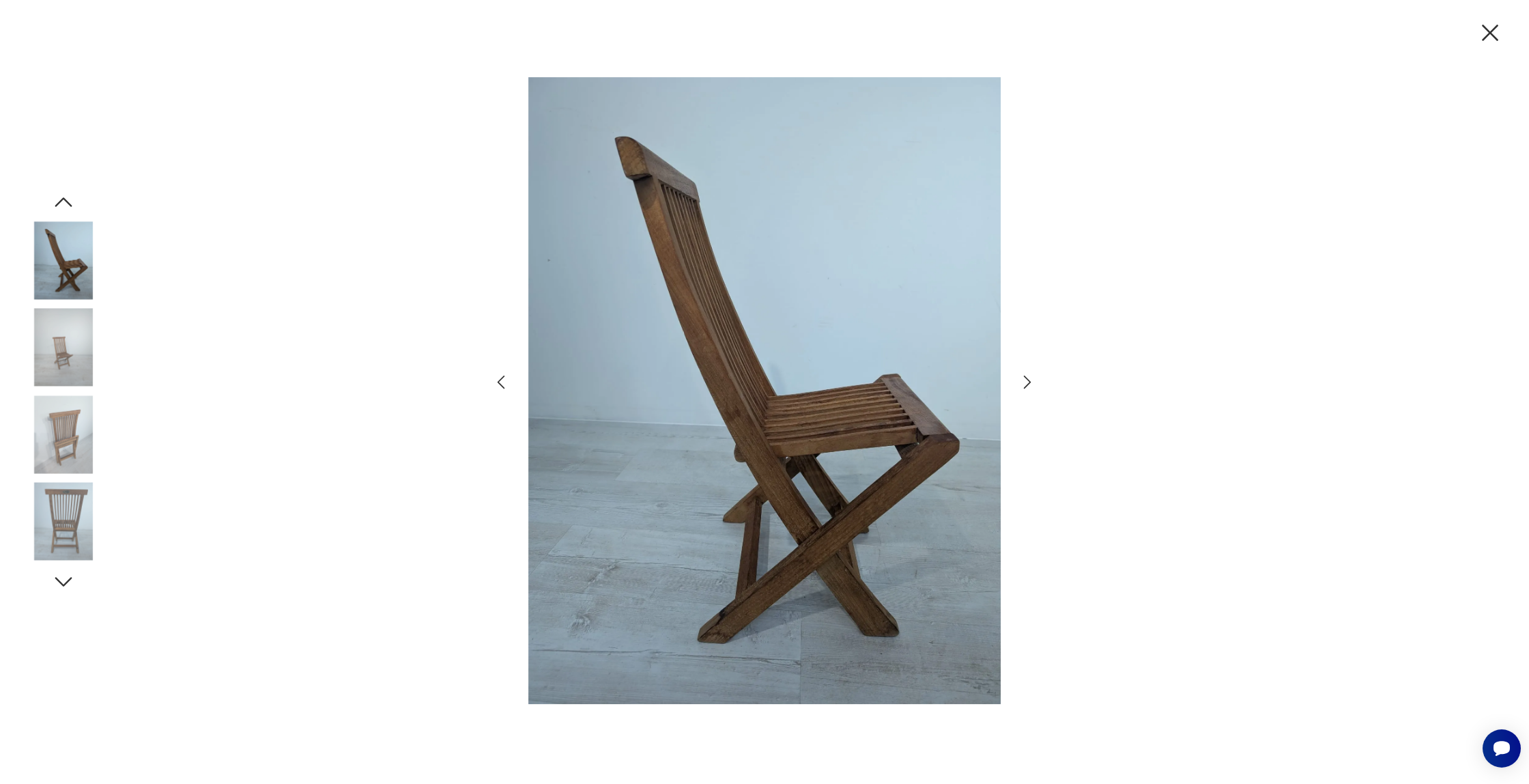
click at [1023, 381] on icon "button" at bounding box center [1028, 382] width 20 height 20
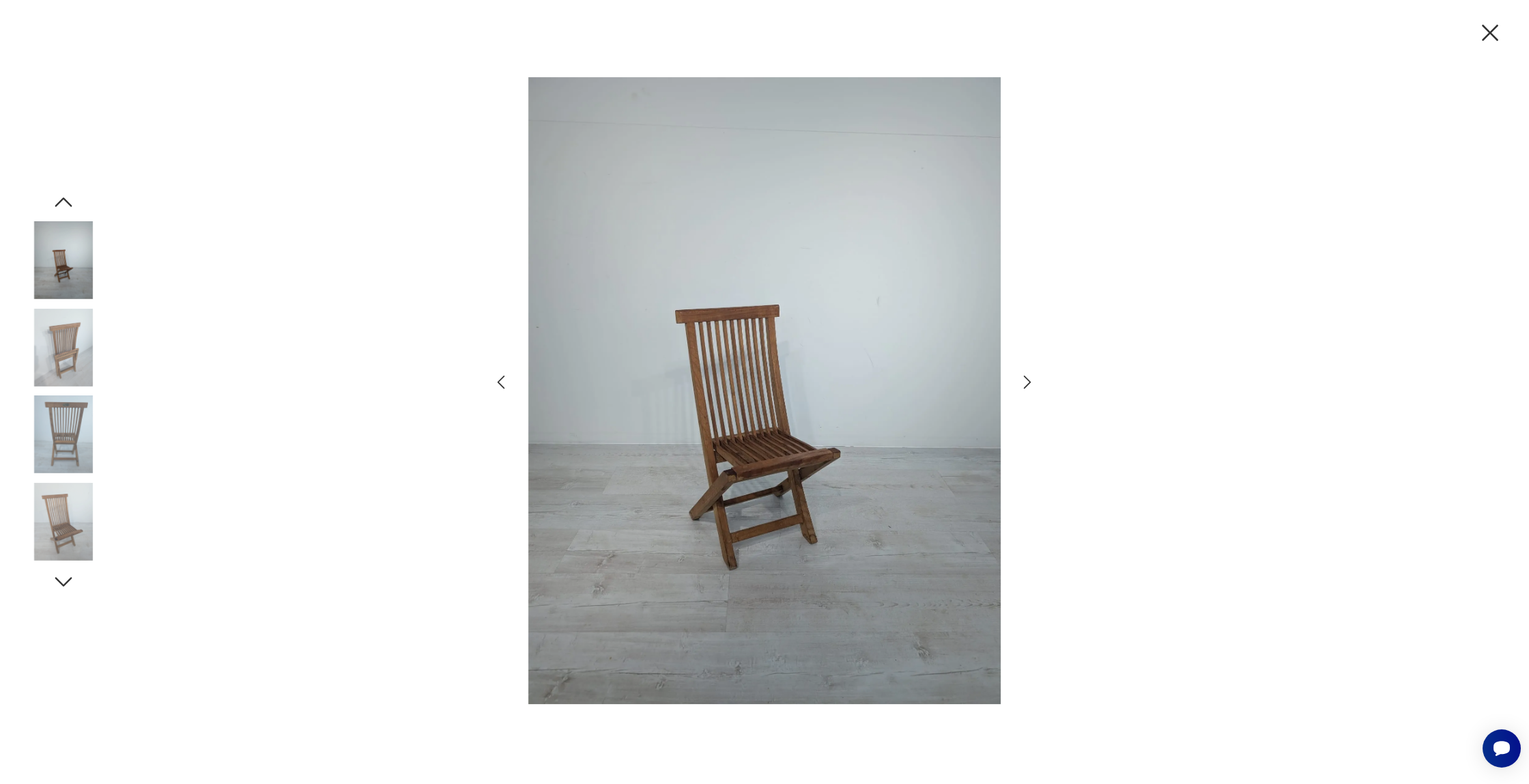
click at [1023, 381] on icon "button" at bounding box center [1028, 382] width 20 height 20
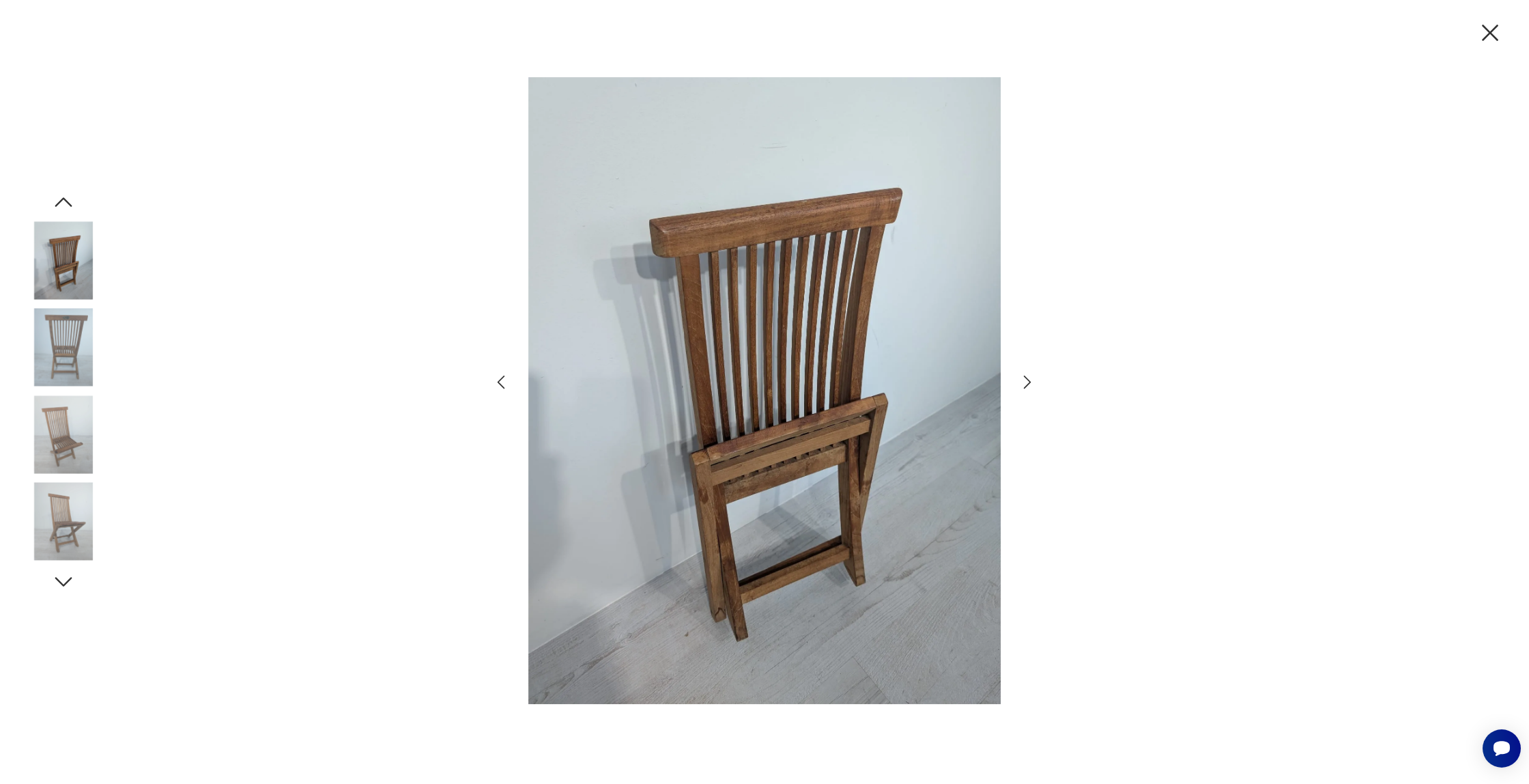
click at [1023, 381] on icon "button" at bounding box center [1028, 382] width 20 height 20
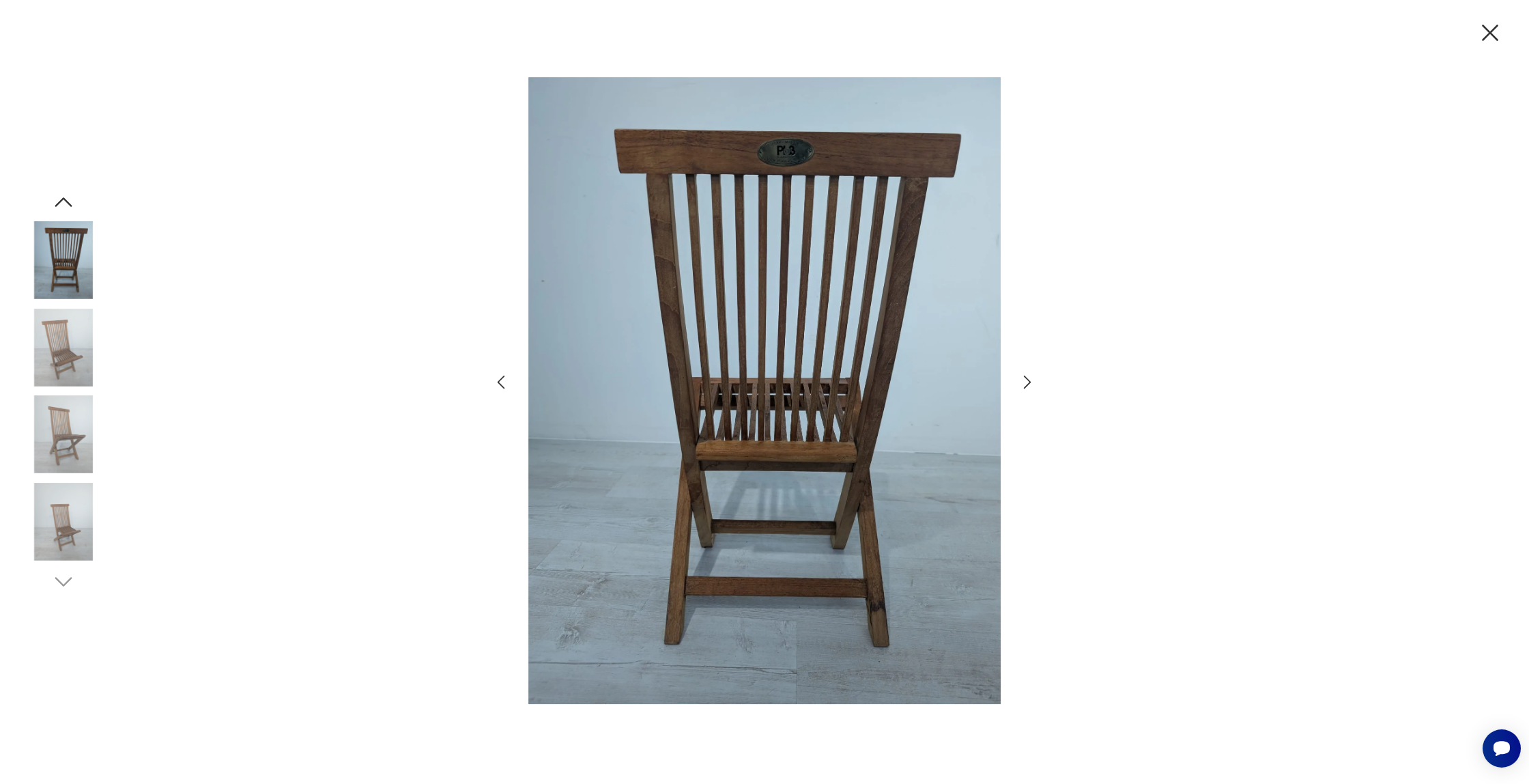
click at [1023, 381] on icon "button" at bounding box center [1028, 382] width 20 height 20
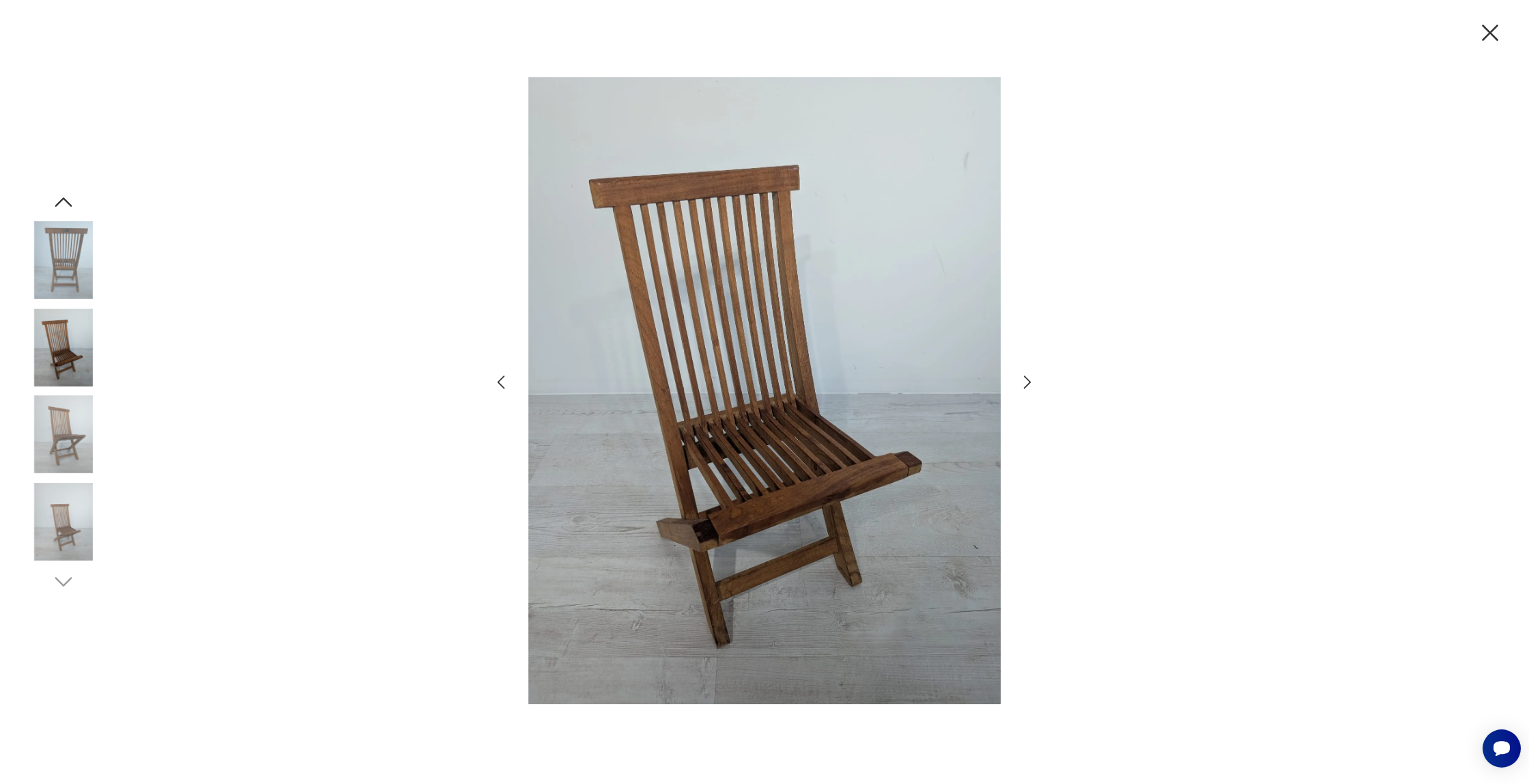
click at [1500, 32] on icon "button" at bounding box center [1490, 33] width 28 height 28
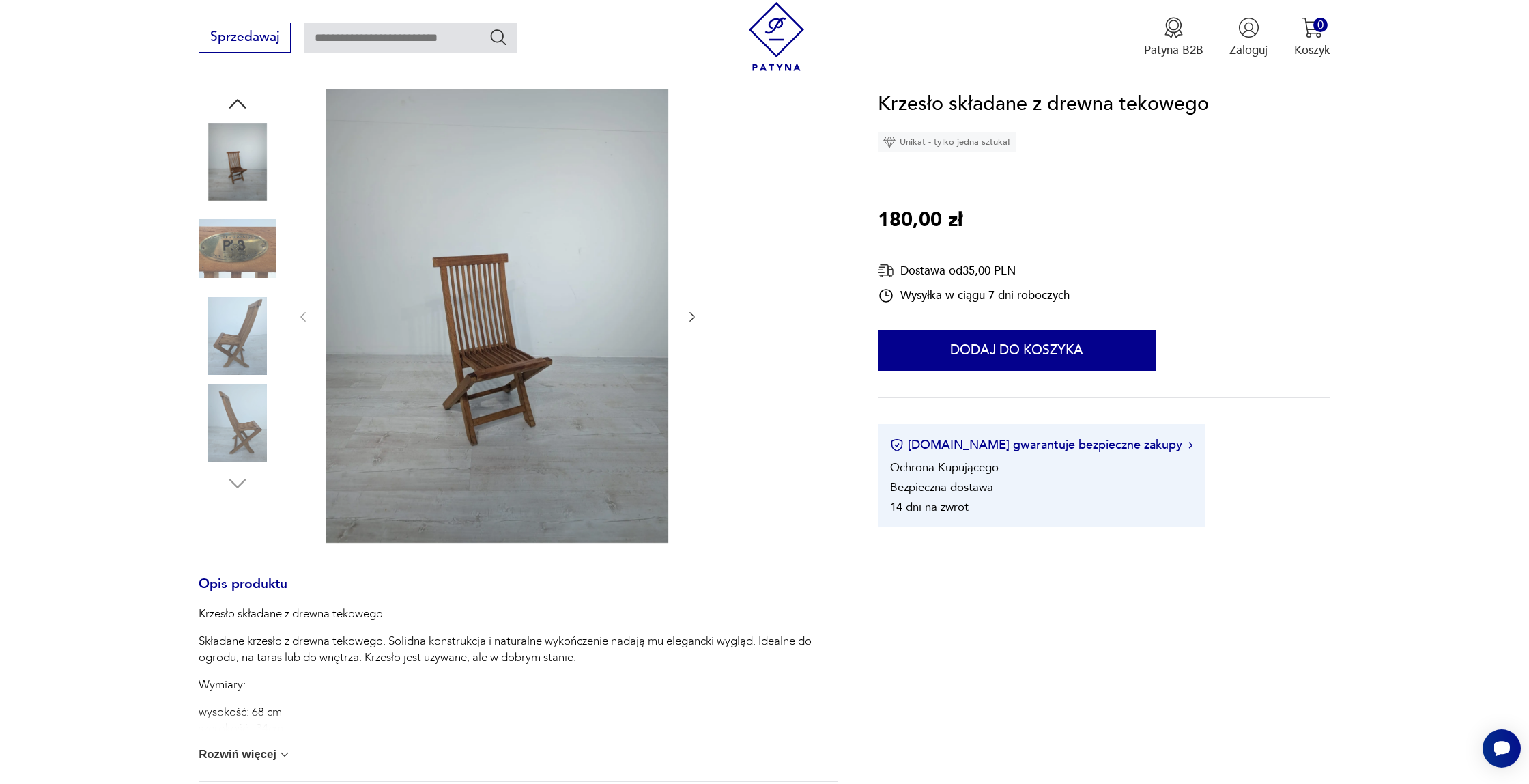
scroll to position [123, 0]
